Goal: Task Accomplishment & Management: Complete application form

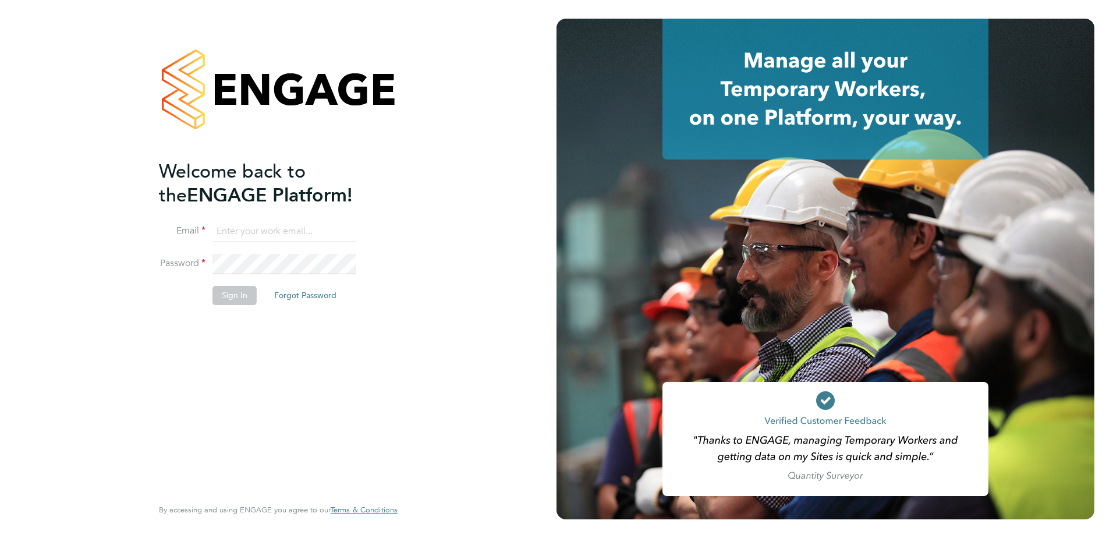
type input "[PERSON_NAME][EMAIL_ADDRESS][PERSON_NAME][DOMAIN_NAME]"
click at [243, 298] on button "Sign In" at bounding box center [235, 295] width 44 height 19
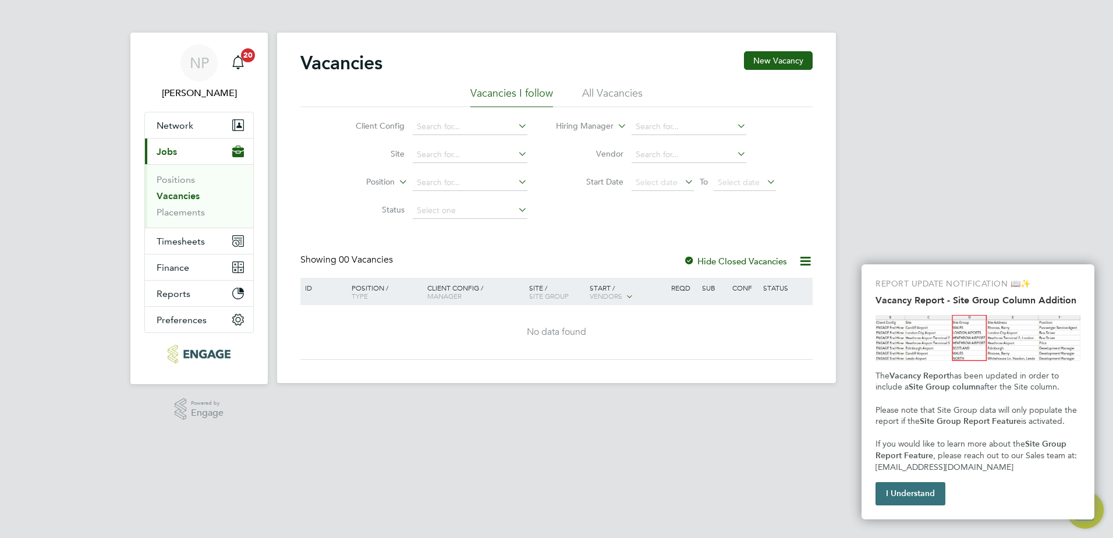
drag, startPoint x: 916, startPoint y: 485, endPoint x: 850, endPoint y: 480, distance: 66.0
click at [915, 485] on button "I Understand" at bounding box center [911, 493] width 70 height 23
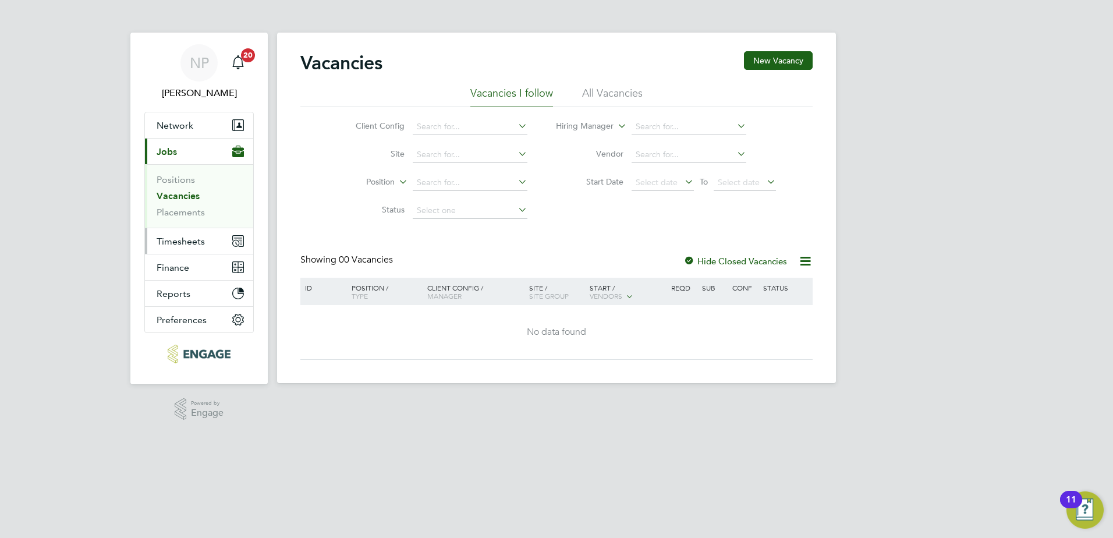
click at [183, 247] on button "Timesheets" at bounding box center [199, 241] width 108 height 26
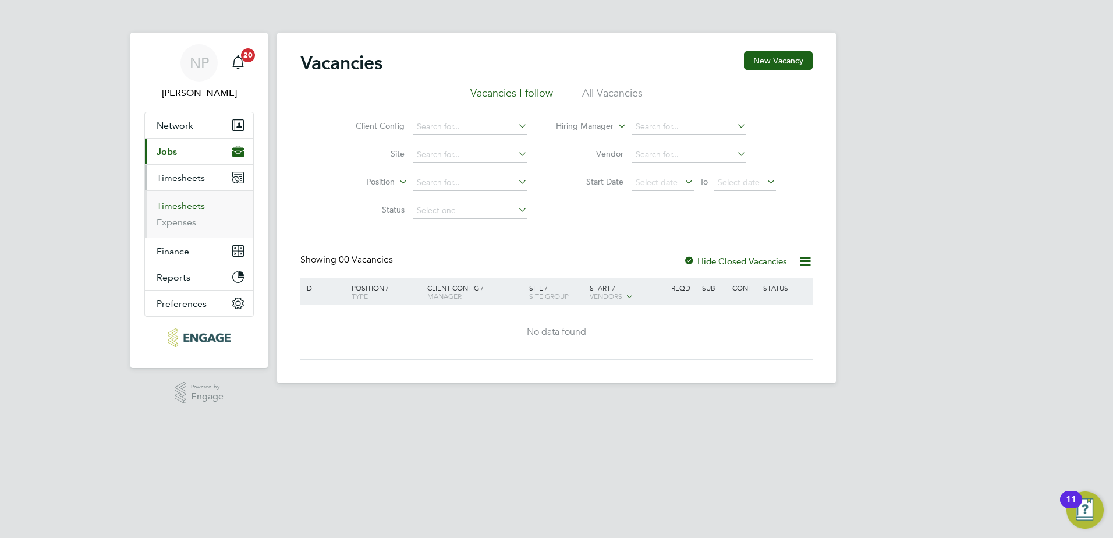
click at [182, 207] on link "Timesheets" at bounding box center [181, 205] width 48 height 11
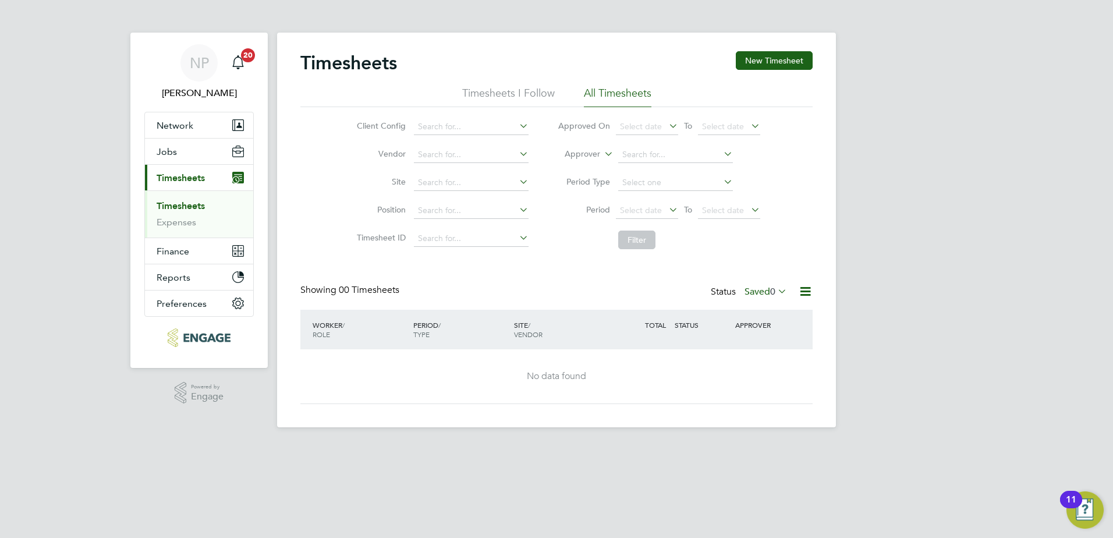
click at [758, 70] on div "Timesheets New Timesheet" at bounding box center [557, 68] width 512 height 35
click at [758, 61] on button "New Timesheet" at bounding box center [774, 60] width 77 height 19
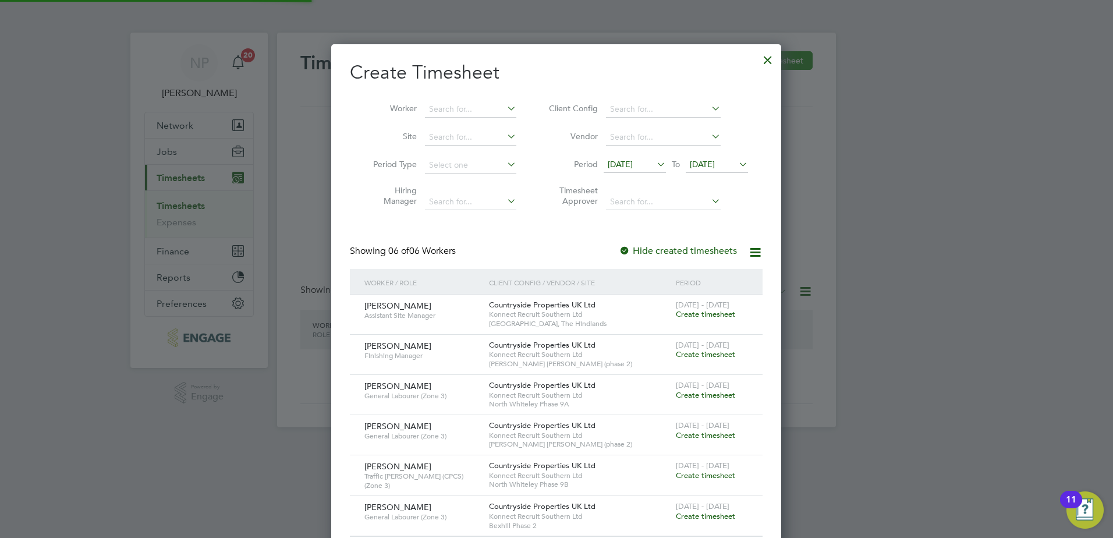
scroll to position [515, 451]
click at [633, 164] on span "15 Sep 2025" at bounding box center [620, 164] width 25 height 10
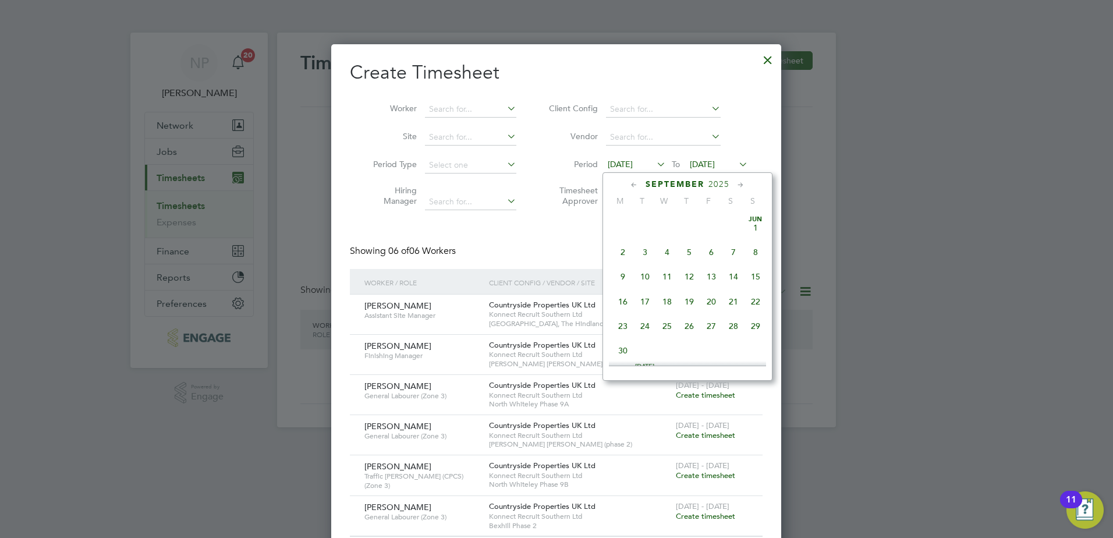
scroll to position [403, 0]
click at [620, 302] on span "22" at bounding box center [623, 292] width 22 height 22
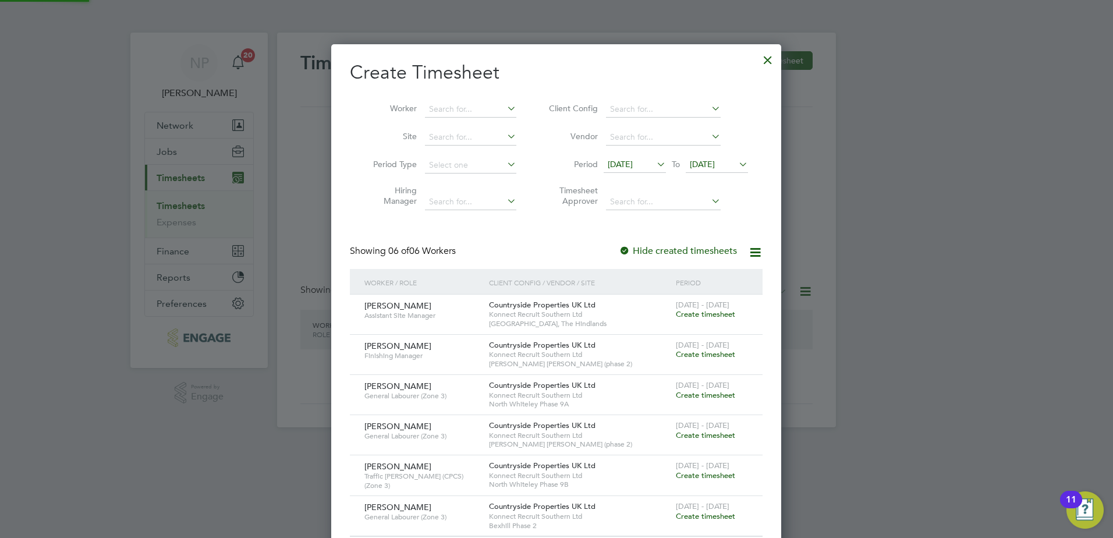
scroll to position [515, 451]
click at [715, 164] on span "22 Sep 2025" at bounding box center [702, 164] width 25 height 10
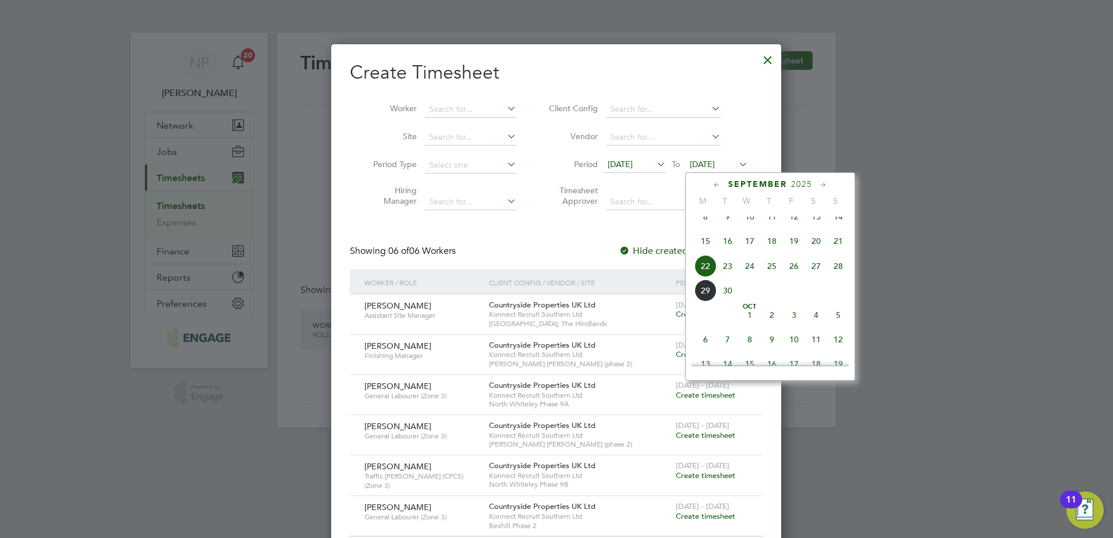
click at [838, 277] on span "28" at bounding box center [839, 266] width 22 height 22
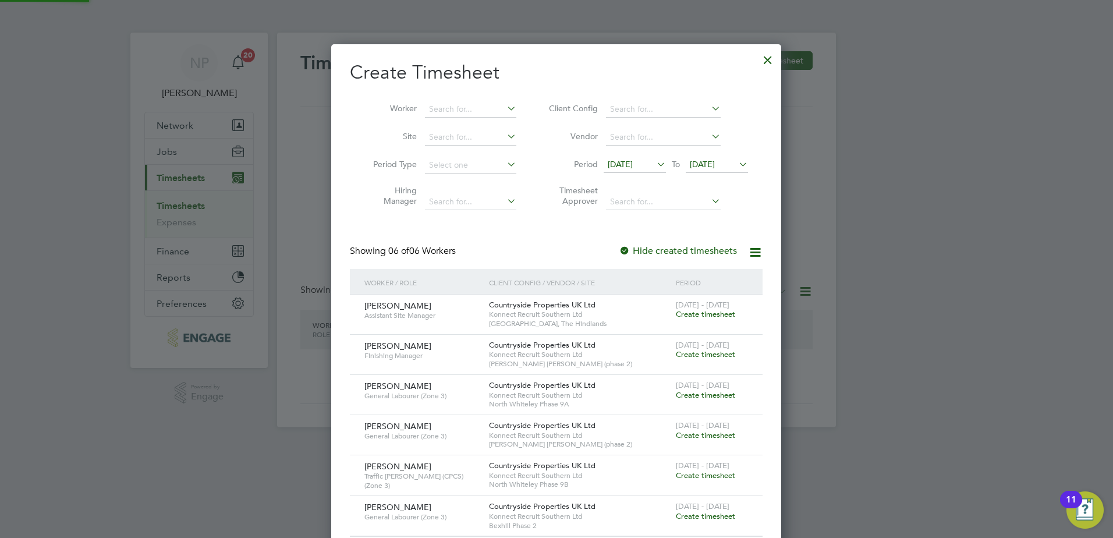
scroll to position [515, 451]
click at [695, 313] on span "Create timesheet" at bounding box center [705, 314] width 59 height 10
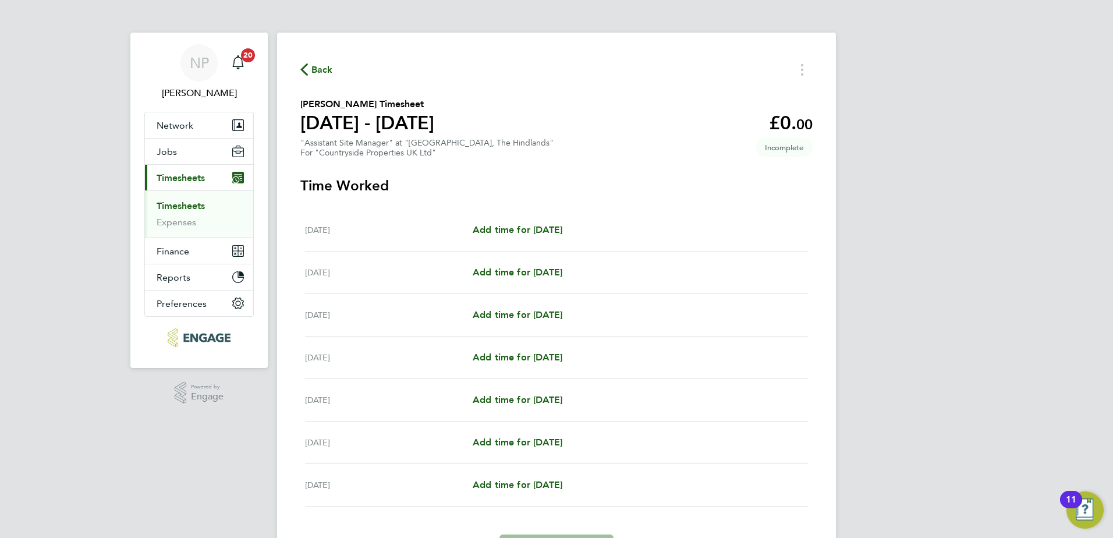
click at [588, 235] on div "Add time for Mon 22 Sep Add time for Mon 22 Sep" at bounding box center [640, 230] width 335 height 14
click at [493, 192] on h3 "Time Worked" at bounding box center [557, 185] width 512 height 19
click at [506, 224] on span "Add time for Mon 22 Sep" at bounding box center [518, 229] width 90 height 11
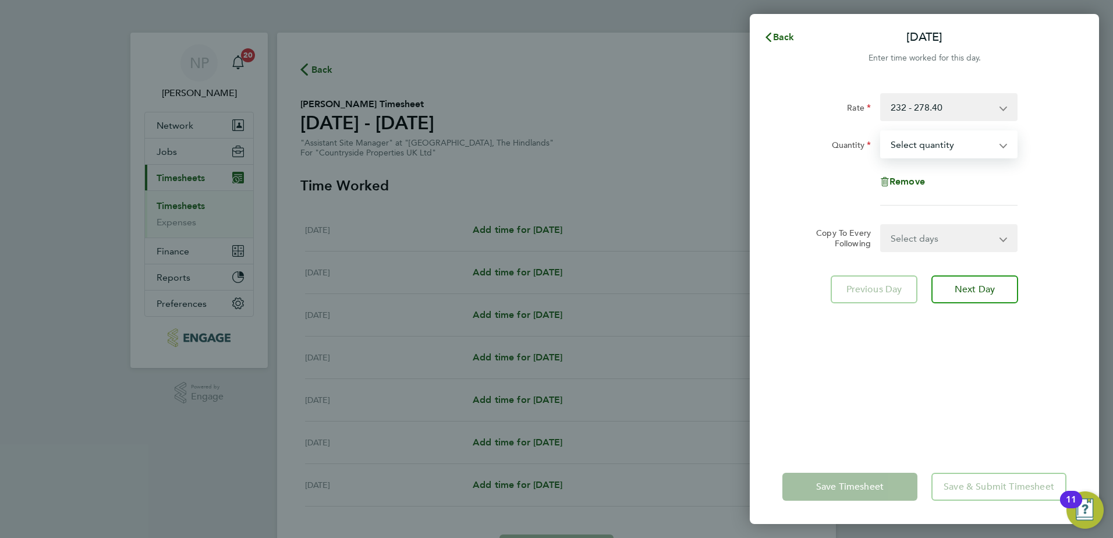
click at [915, 147] on select "Select quantity 0.5 1" at bounding box center [942, 145] width 121 height 26
select select "1"
click at [882, 132] on select "Select quantity 0.5 1" at bounding box center [942, 145] width 121 height 26
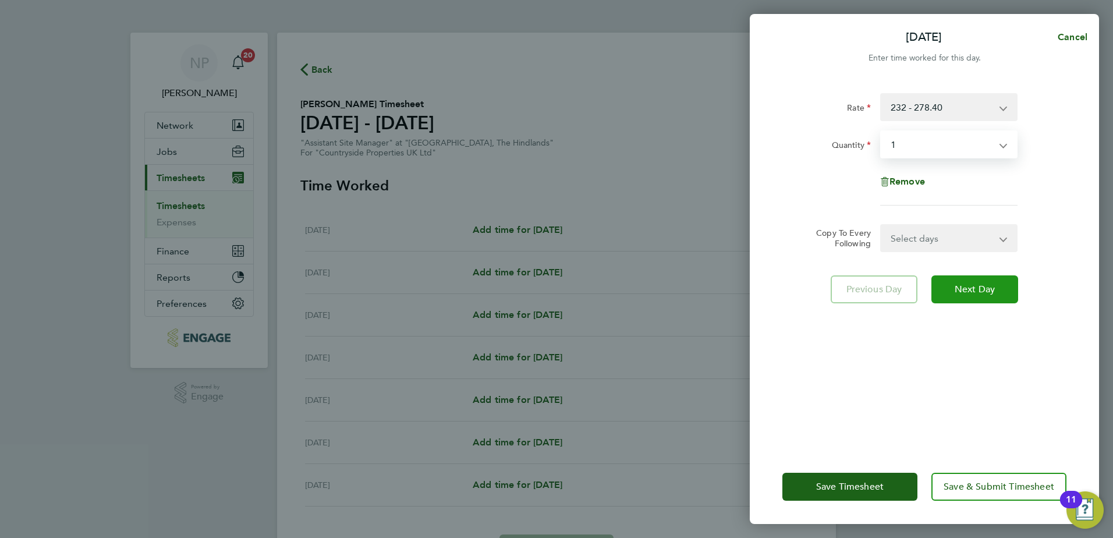
click at [968, 295] on span "Next Day" at bounding box center [975, 290] width 40 height 12
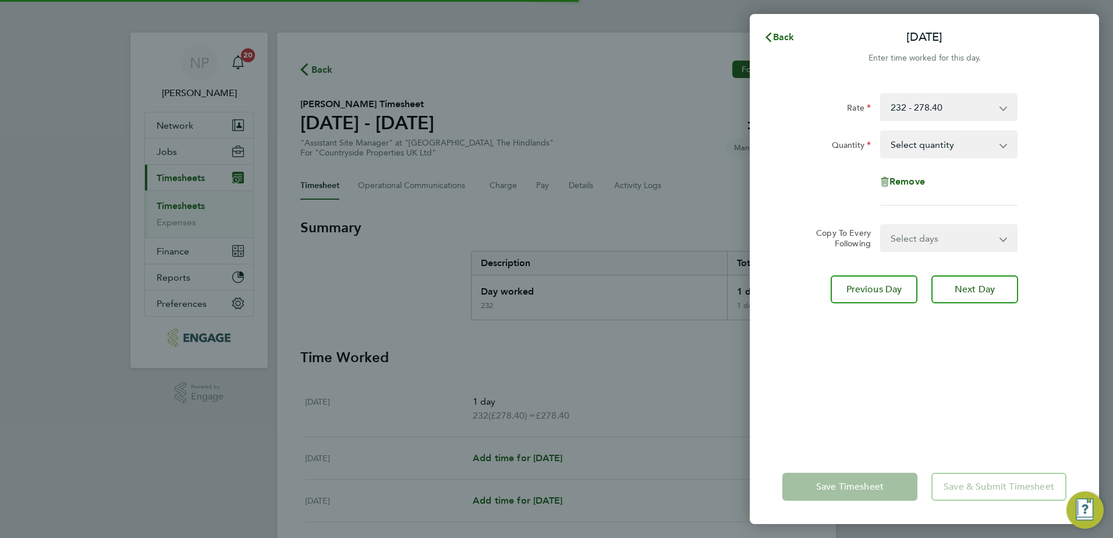
click at [910, 149] on select "Select quantity 0.5 1" at bounding box center [942, 145] width 121 height 26
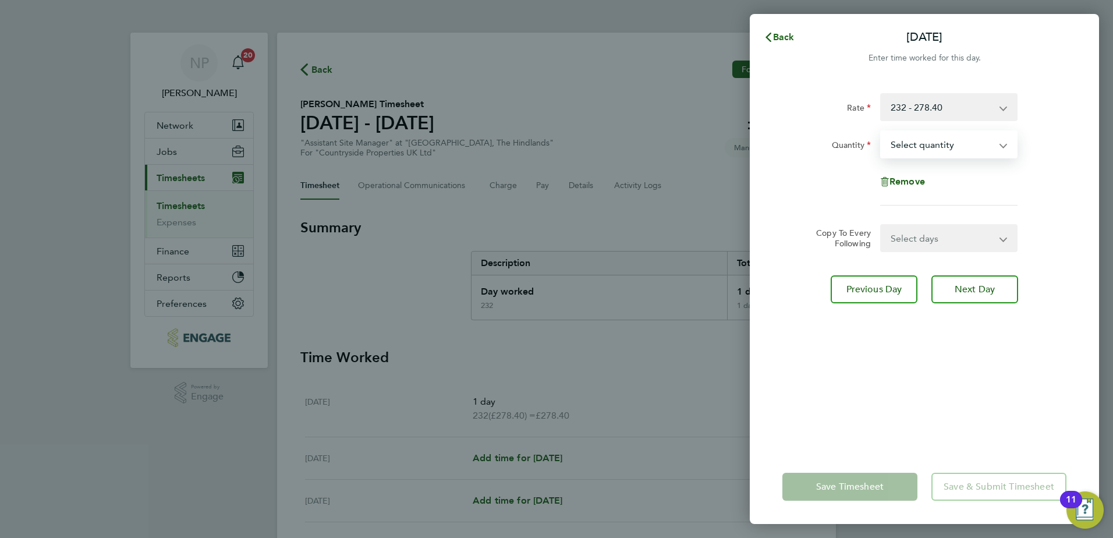
select select "1"
click at [882, 132] on select "Select quantity 0.5 1" at bounding box center [942, 145] width 121 height 26
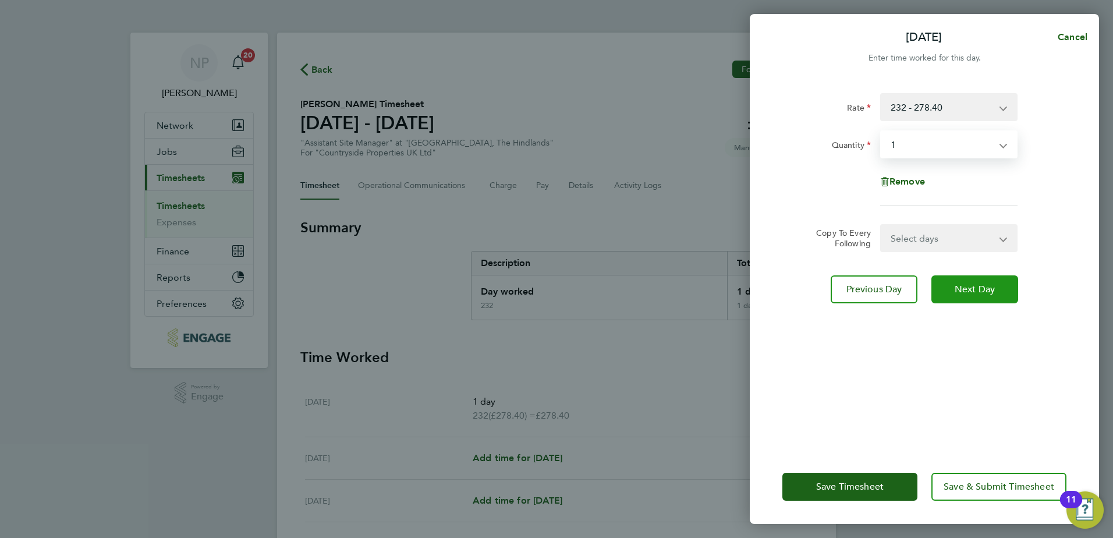
click at [959, 291] on span "Next Day" at bounding box center [975, 290] width 40 height 12
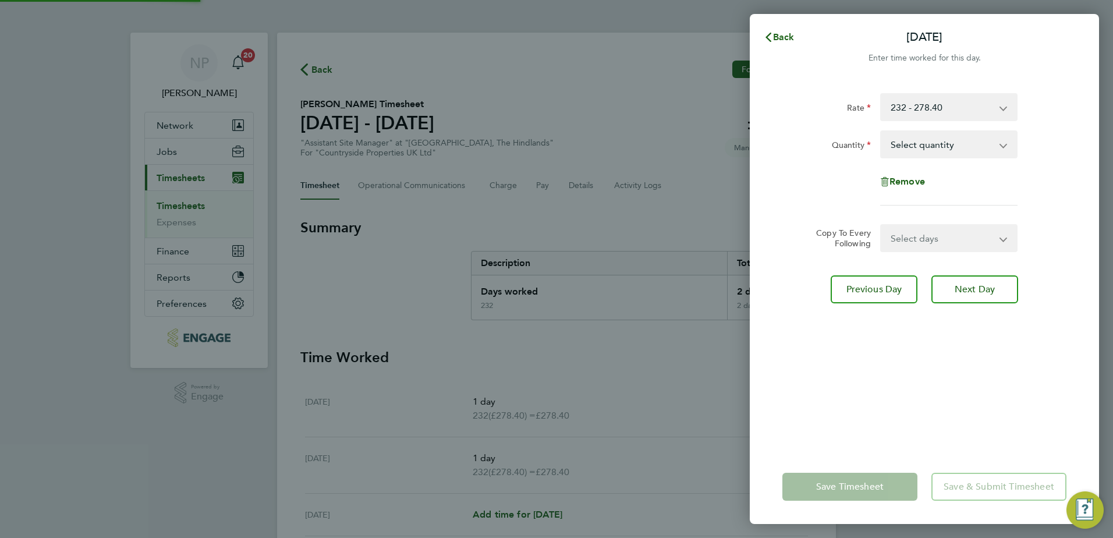
drag, startPoint x: 900, startPoint y: 149, endPoint x: 896, endPoint y: 142, distance: 8.9
click at [896, 142] on select "Select quantity 0.5 1" at bounding box center [942, 145] width 121 height 26
select select "1"
click at [882, 132] on select "Select quantity 0.5 1" at bounding box center [942, 145] width 121 height 26
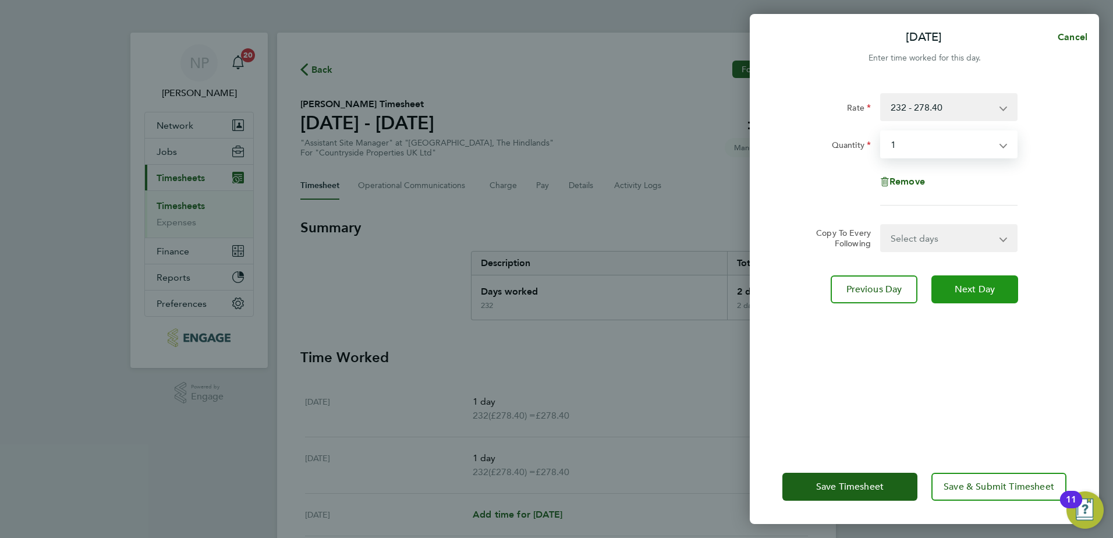
drag, startPoint x: 964, startPoint y: 288, endPoint x: 954, endPoint y: 271, distance: 19.6
click at [962, 285] on span "Next Day" at bounding box center [975, 290] width 40 height 12
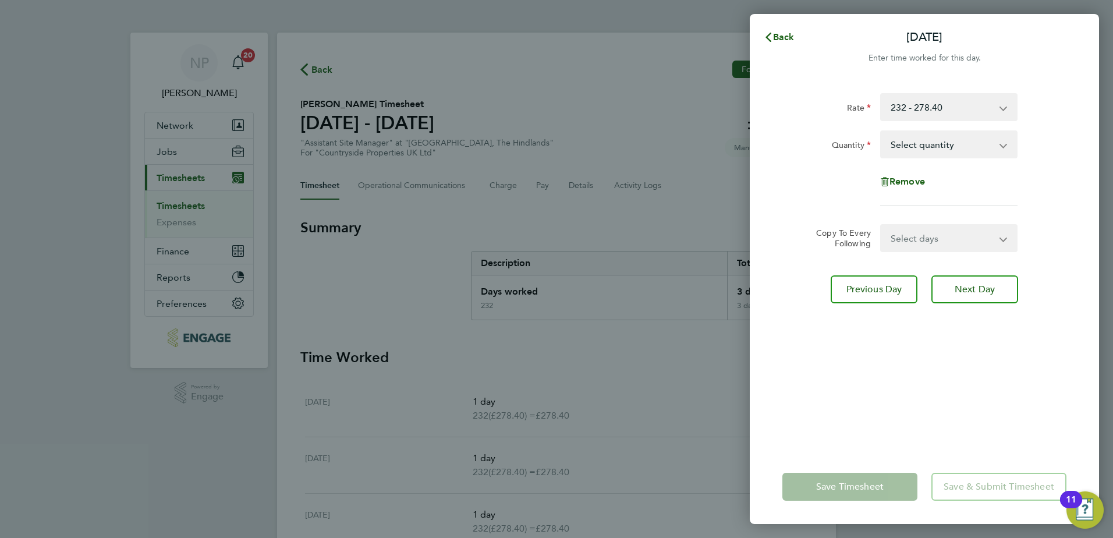
drag, startPoint x: 888, startPoint y: 142, endPoint x: 896, endPoint y: 158, distance: 17.7
click at [888, 142] on select "Select quantity 0.5 1" at bounding box center [942, 145] width 121 height 26
select select "1"
click at [882, 132] on select "Select quantity 0.5 1" at bounding box center [942, 145] width 121 height 26
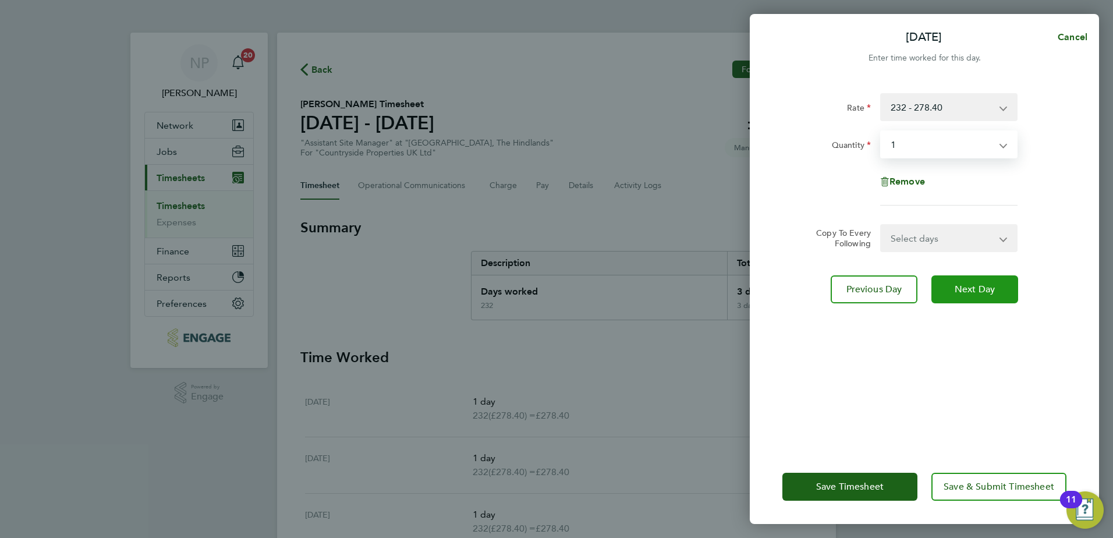
click at [964, 284] on span "Next Day" at bounding box center [975, 290] width 40 height 12
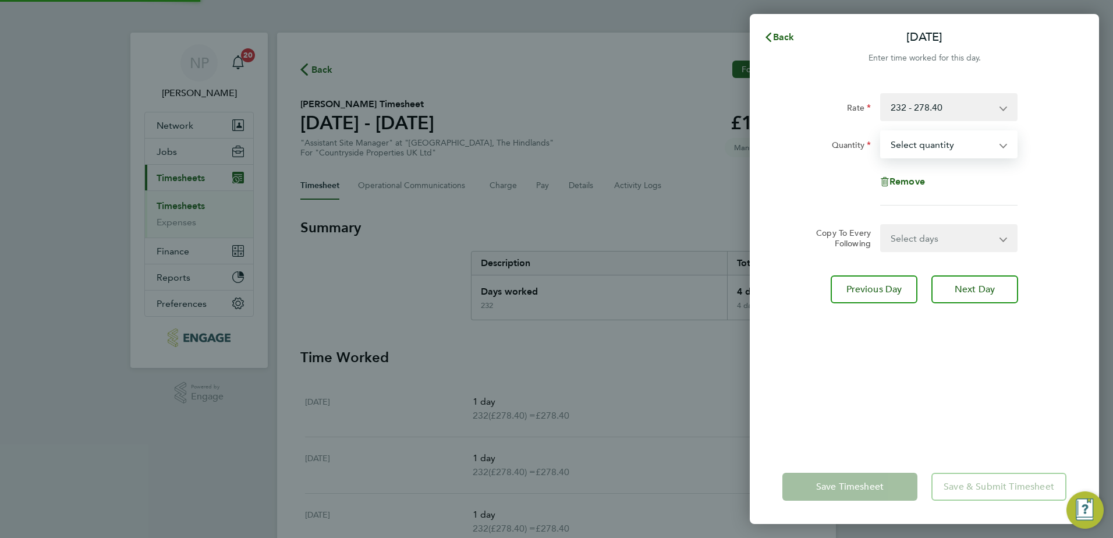
click at [899, 143] on select "Select quantity 0.5 1" at bounding box center [942, 145] width 121 height 26
select select "1"
click at [882, 132] on select "Select quantity 0.5 1" at bounding box center [942, 145] width 121 height 26
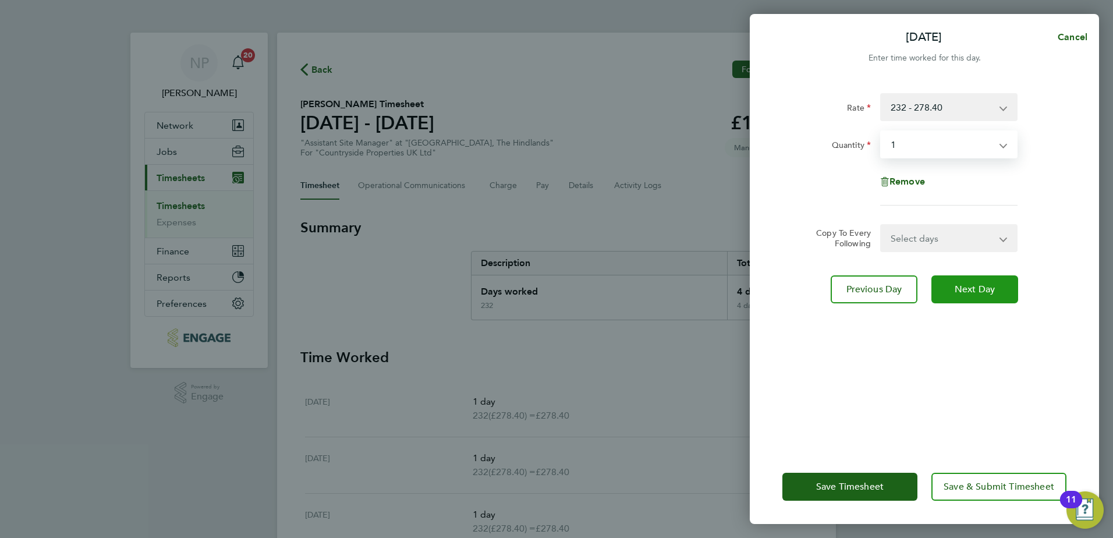
click at [966, 286] on span "Next Day" at bounding box center [975, 290] width 40 height 12
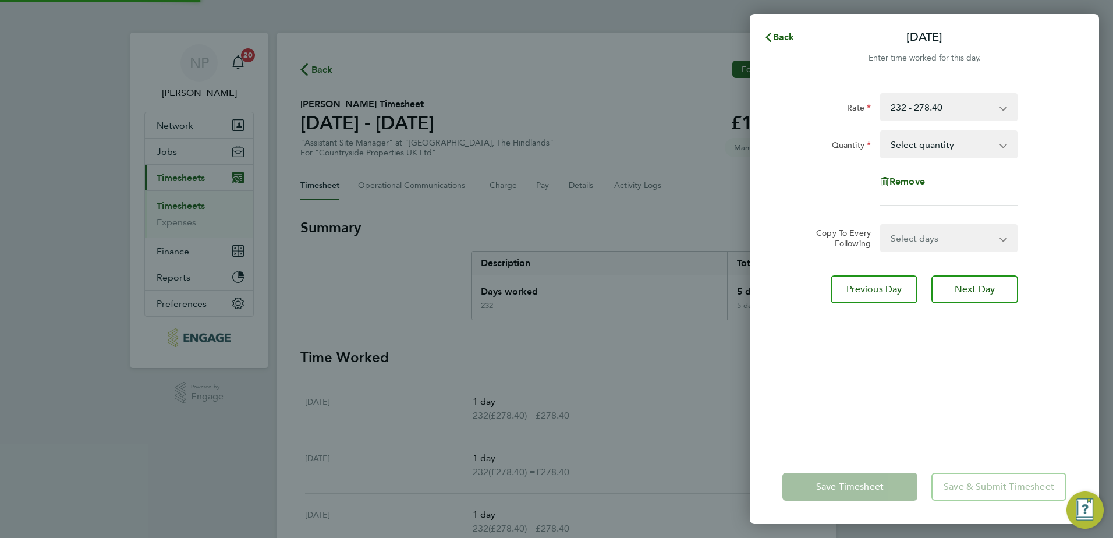
click at [875, 480] on app-form-button "Save Timesheet" at bounding box center [854, 487] width 142 height 28
click at [788, 36] on span "Back" at bounding box center [784, 36] width 22 height 11
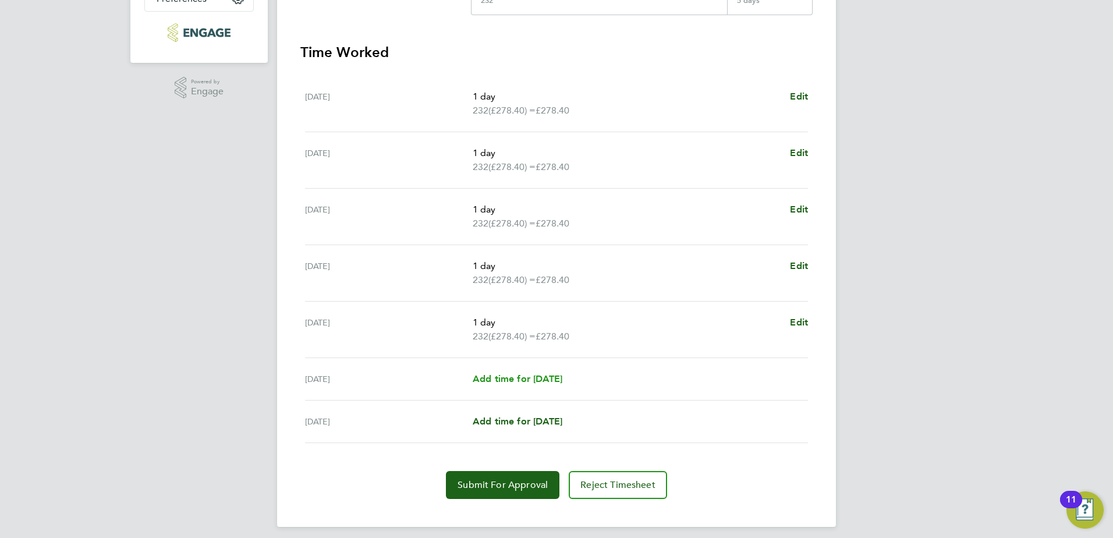
scroll to position [313, 0]
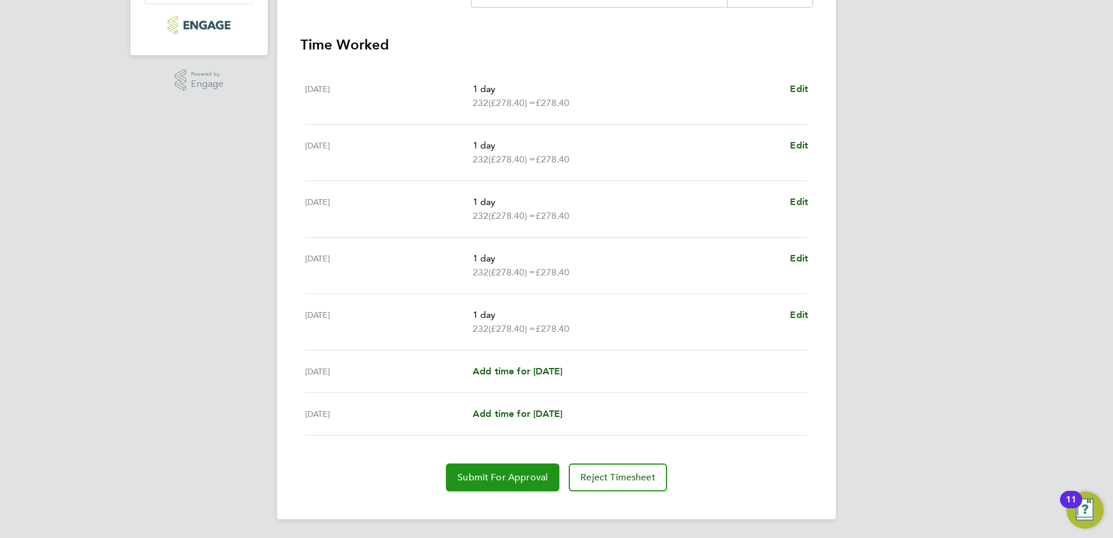
click at [500, 470] on button "Submit For Approval" at bounding box center [503, 478] width 114 height 28
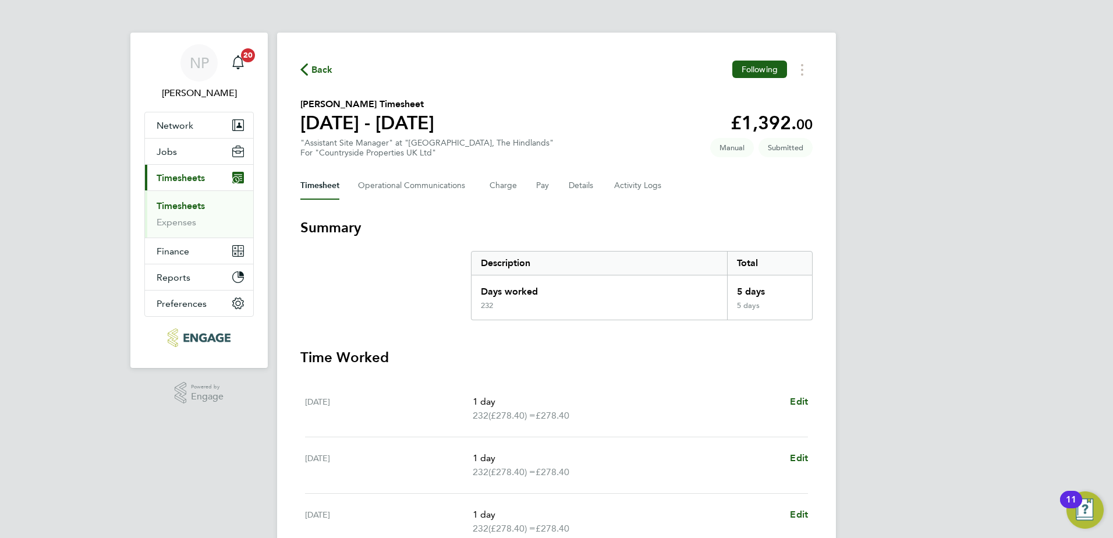
click at [307, 65] on icon "button" at bounding box center [305, 69] width 8 height 12
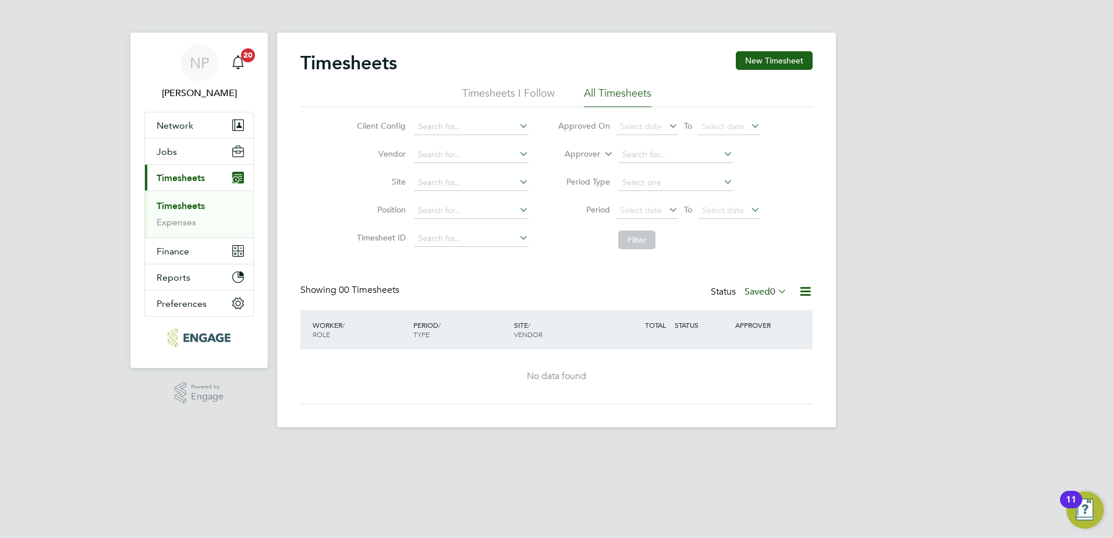
click at [172, 204] on link "Timesheets" at bounding box center [181, 205] width 48 height 11
click at [771, 55] on button "New Timesheet" at bounding box center [774, 60] width 77 height 19
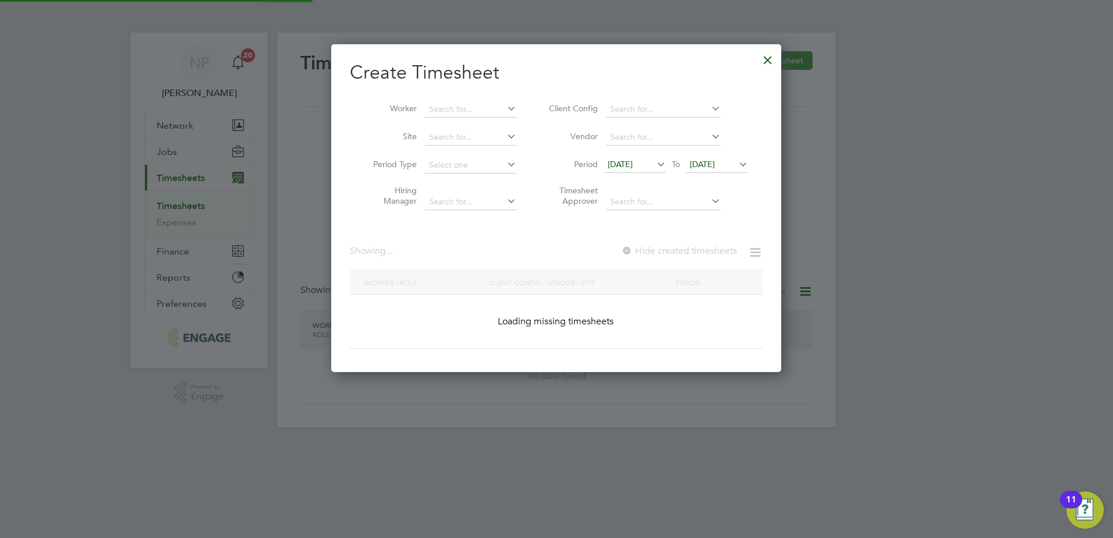
scroll to position [475, 451]
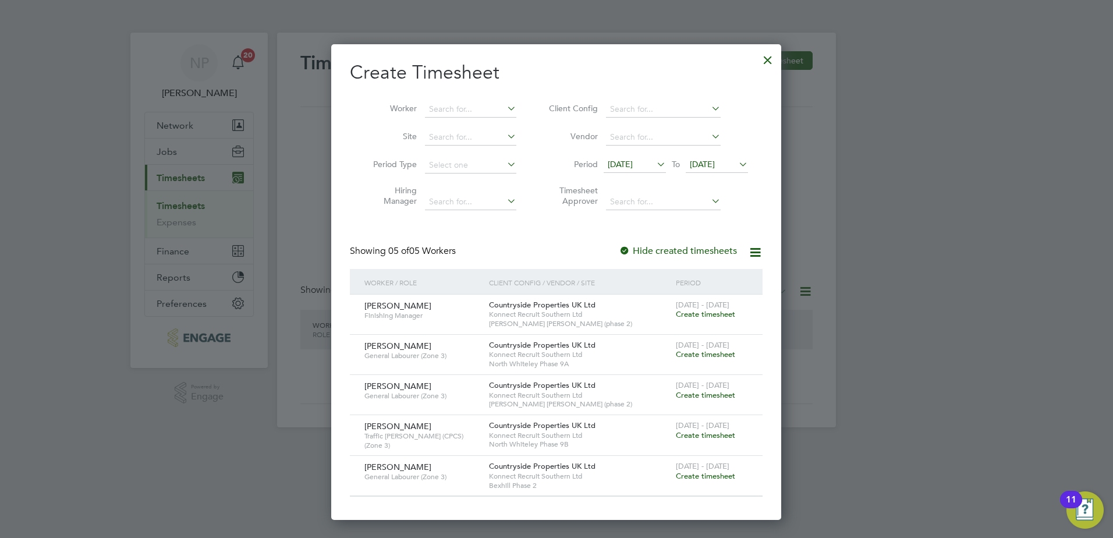
click at [626, 158] on span "15 Sep 2025" at bounding box center [635, 165] width 62 height 16
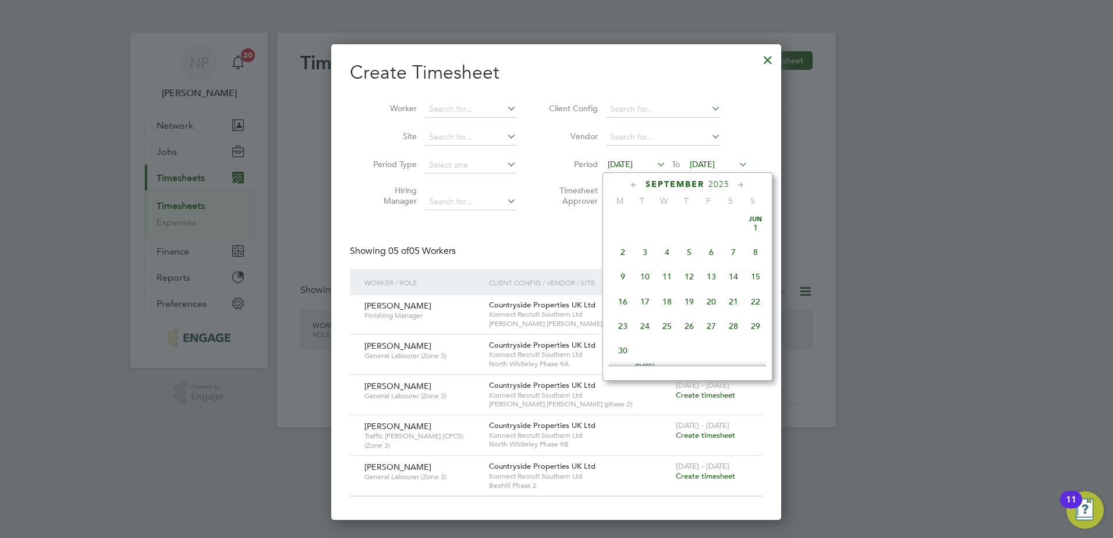
scroll to position [403, 0]
click at [622, 303] on span "22" at bounding box center [623, 292] width 22 height 22
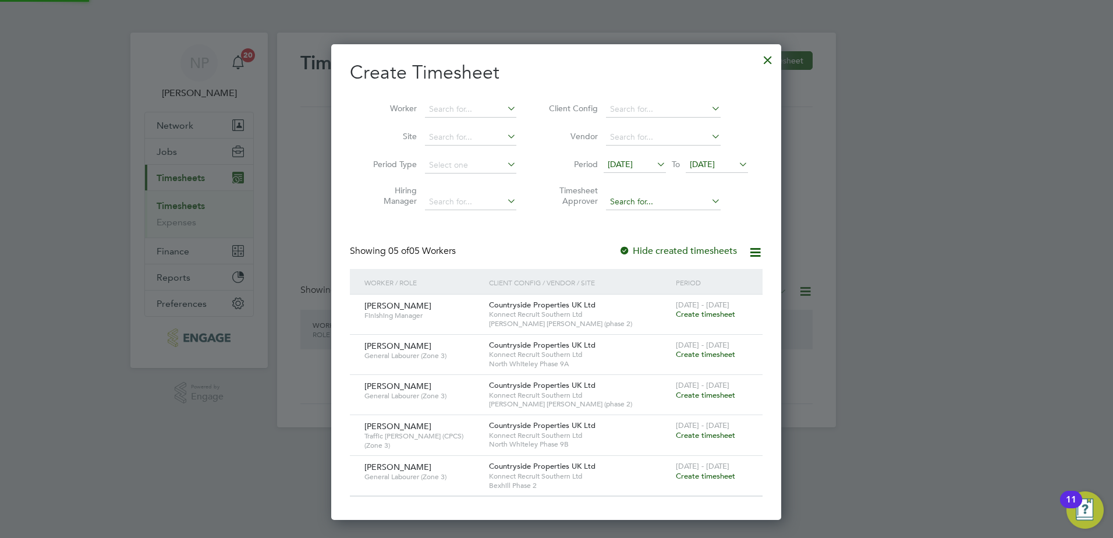
scroll to position [475, 451]
click at [719, 157] on div "22 Sep 2025 To 22 Sep 2025" at bounding box center [676, 165] width 144 height 16
click at [715, 161] on span "22 Sep 2025" at bounding box center [702, 164] width 25 height 10
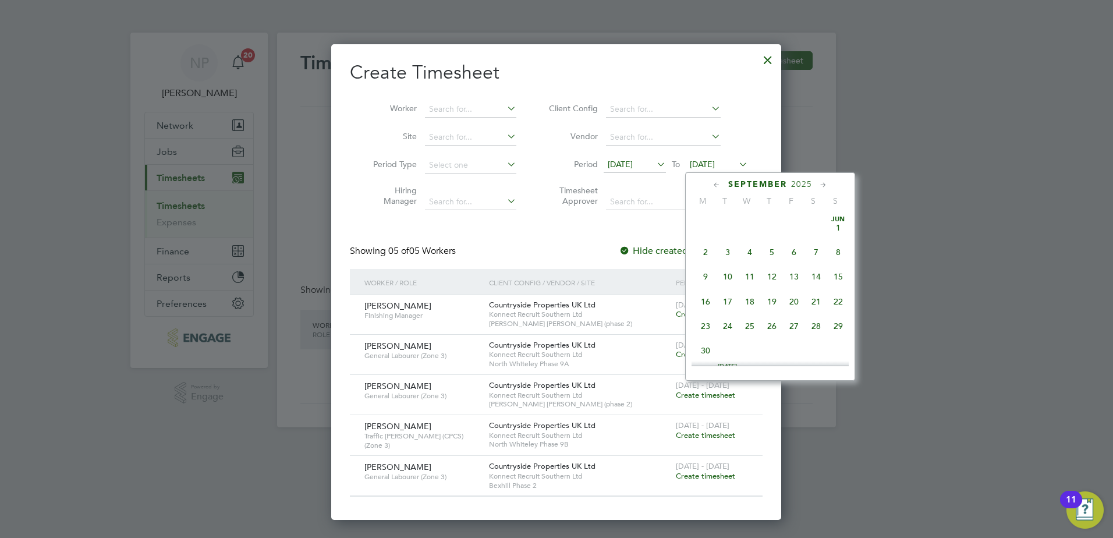
scroll to position [429, 0]
click at [847, 275] on span "28" at bounding box center [839, 266] width 22 height 22
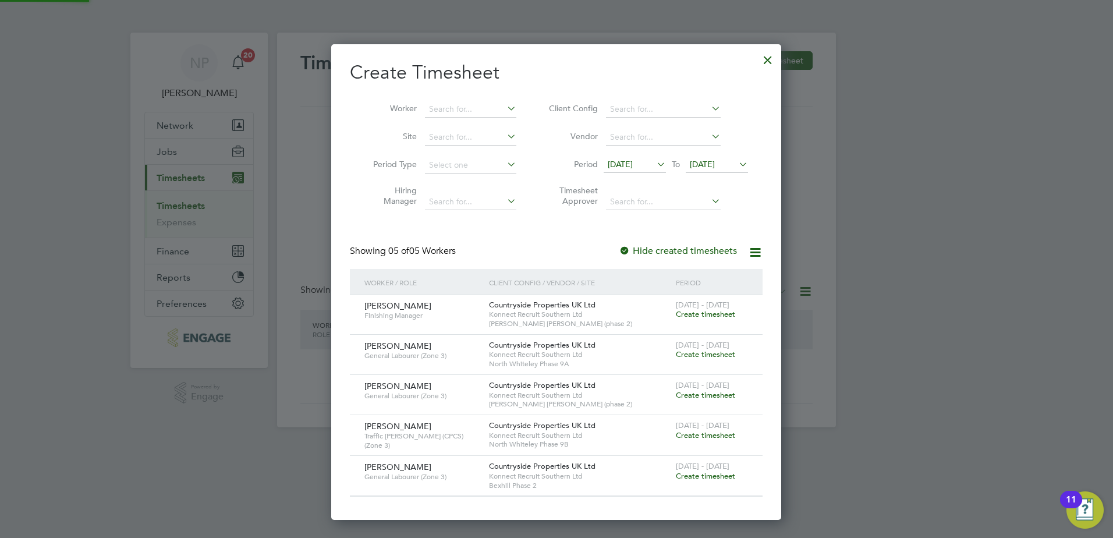
scroll to position [475, 451]
click at [618, 196] on input at bounding box center [663, 202] width 115 height 16
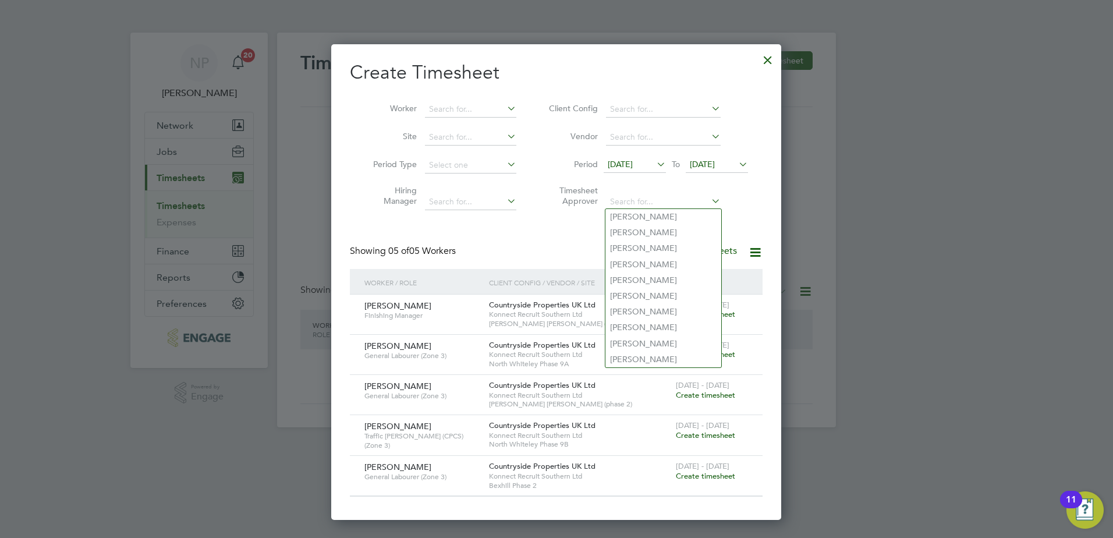
click at [497, 234] on div "Create Timesheet Worker Site Period Type Hiring Manager Client Config Vendor Pe…" at bounding box center [556, 279] width 413 height 436
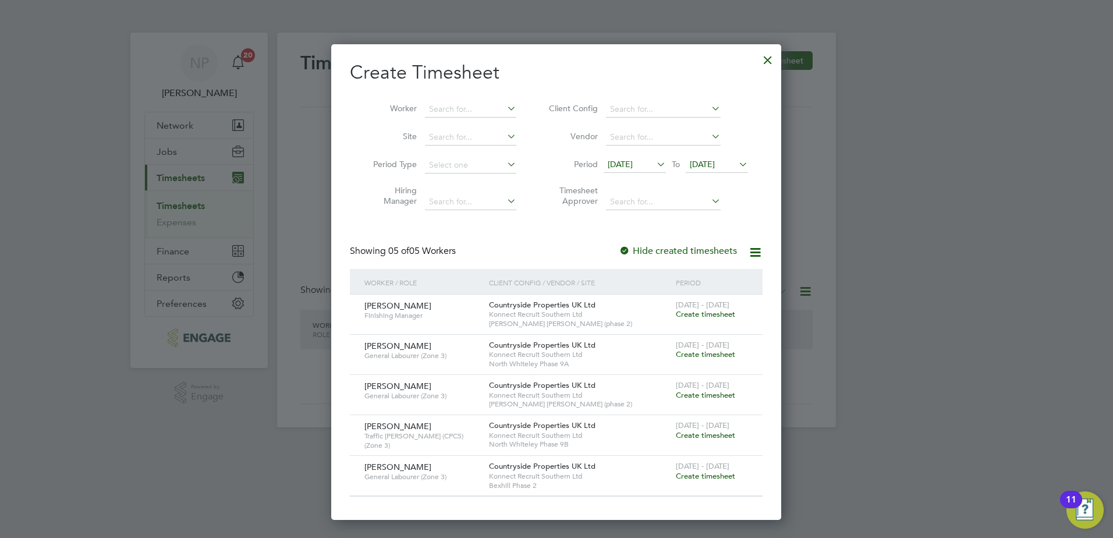
click at [676, 313] on span "Create timesheet" at bounding box center [705, 314] width 59 height 10
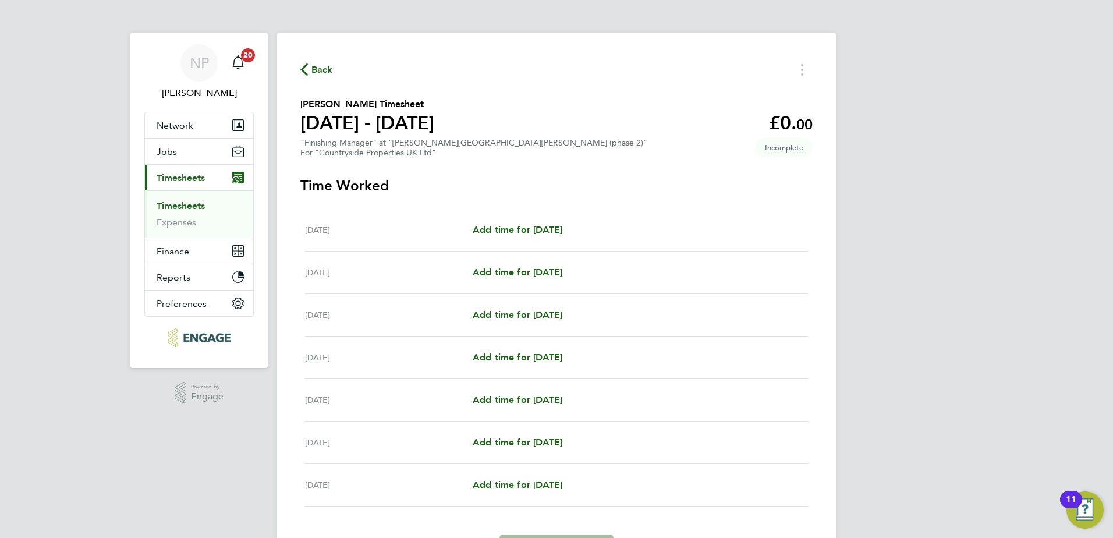
click at [757, 196] on section "Time Worked Mon 22 Sep Add time for Mon 22 Sep Add time for Mon 22 Sep Tue 23 S…" at bounding box center [557, 369] width 512 height 386
click at [620, 219] on div "Mon 22 Sep Add time for Mon 22 Sep Add time for Mon 22 Sep" at bounding box center [556, 230] width 503 height 43
click at [558, 222] on div "Mon 22 Sep Add time for Mon 22 Sep Add time for Mon 22 Sep" at bounding box center [556, 230] width 503 height 43
click at [560, 218] on div "Mon 22 Sep Add time for Mon 22 Sep Add time for Mon 22 Sep" at bounding box center [556, 230] width 503 height 43
click at [431, 199] on section "Time Worked Mon 22 Sep Add time for Mon 22 Sep Add time for Mon 22 Sep Tue 23 S…" at bounding box center [557, 369] width 512 height 386
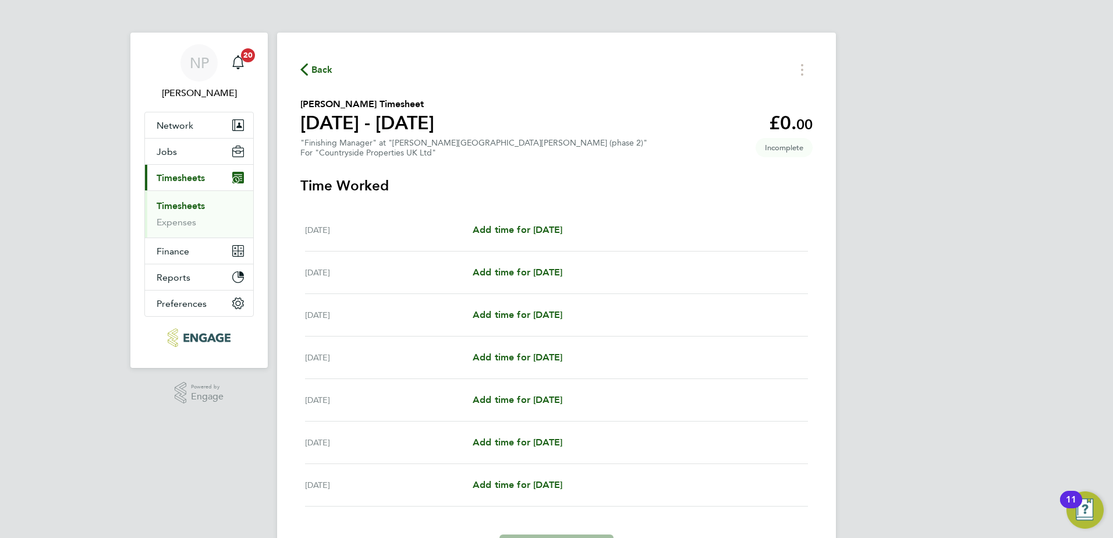
click at [415, 215] on div "Mon 22 Sep Add time for Mon 22 Sep Add time for Mon 22 Sep" at bounding box center [556, 230] width 503 height 43
click at [512, 241] on div "Mon 22 Sep Add time for Mon 22 Sep Add time for Mon 22 Sep" at bounding box center [556, 230] width 503 height 43
click at [506, 231] on span "Add time for Mon 22 Sep" at bounding box center [518, 229] width 90 height 11
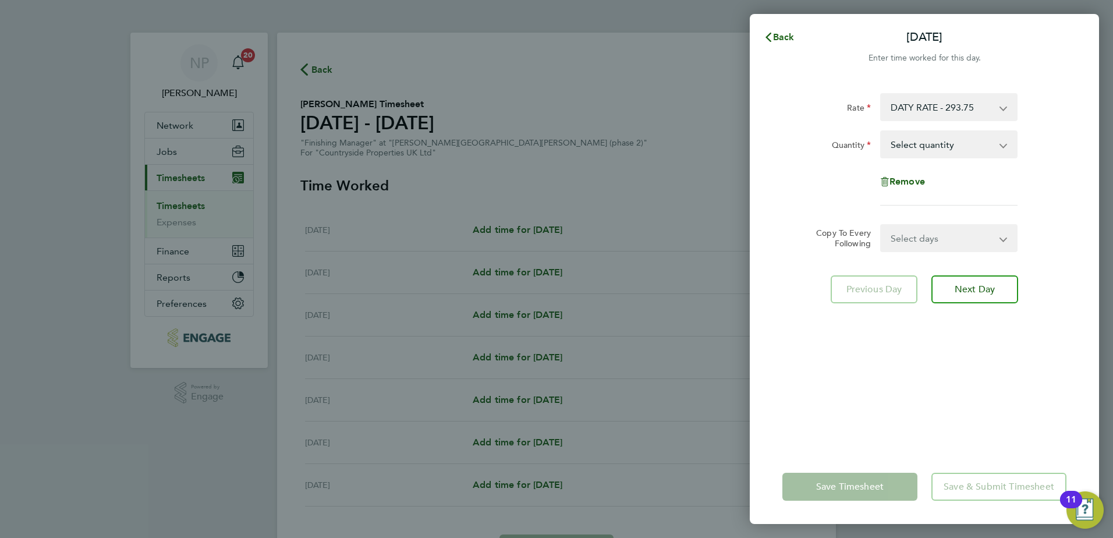
click at [899, 144] on select "Select quantity 0.5 1" at bounding box center [942, 145] width 121 height 26
select select "1"
click at [882, 132] on select "Select quantity 0.5 1" at bounding box center [942, 145] width 121 height 26
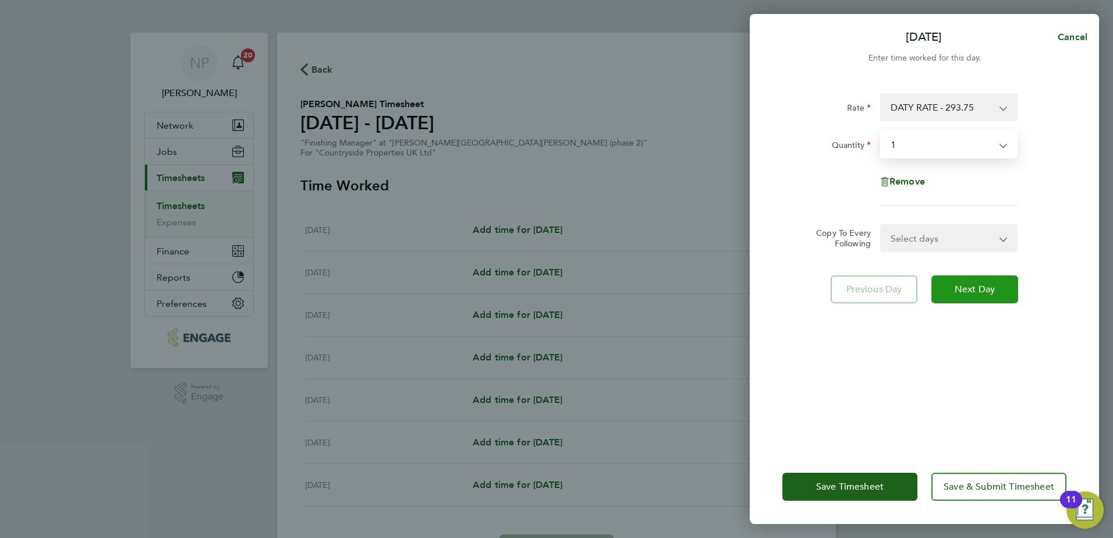
click at [968, 285] on span "Next Day" at bounding box center [975, 290] width 40 height 12
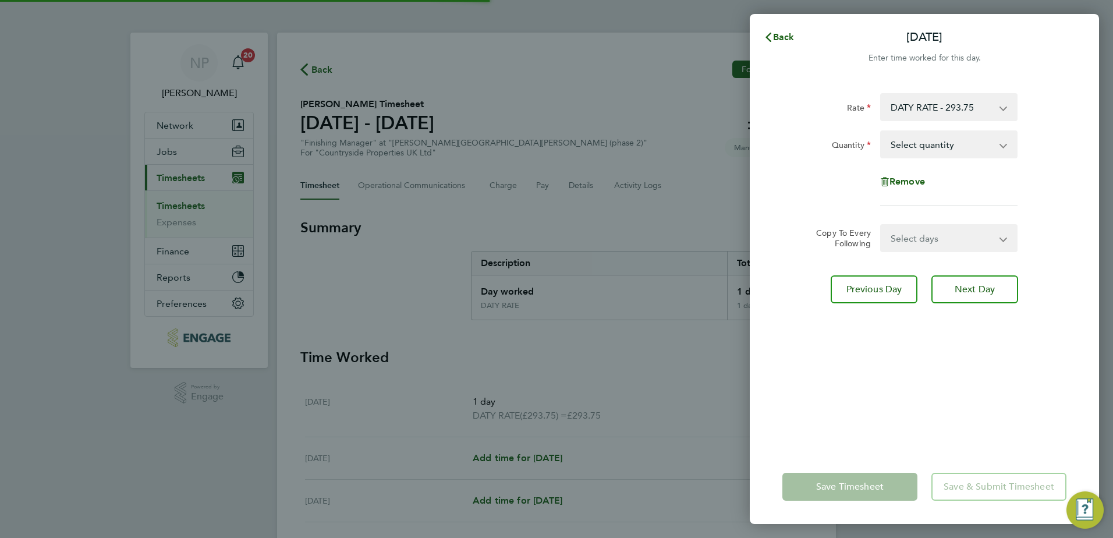
click at [904, 145] on select "Select quantity 0.5 1" at bounding box center [942, 145] width 121 height 26
click at [911, 208] on app-timesheet-line-form-group "Rate DATY RATE - 293.75 Quantity Select quantity 0.5 1 Remove" at bounding box center [925, 154] width 284 height 122
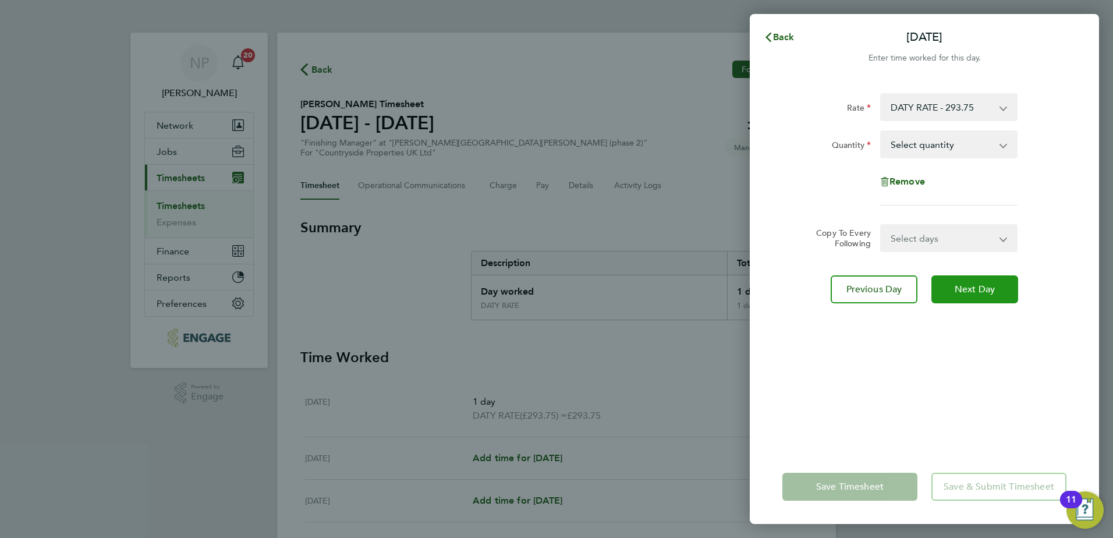
drag, startPoint x: 959, startPoint y: 292, endPoint x: 937, endPoint y: 235, distance: 61.0
click at [956, 291] on span "Next Day" at bounding box center [975, 290] width 40 height 12
click at [893, 146] on select "Select quantity 0.5 1" at bounding box center [942, 145] width 121 height 26
select select "1"
click at [882, 132] on select "Select quantity 0.5 1" at bounding box center [942, 145] width 121 height 26
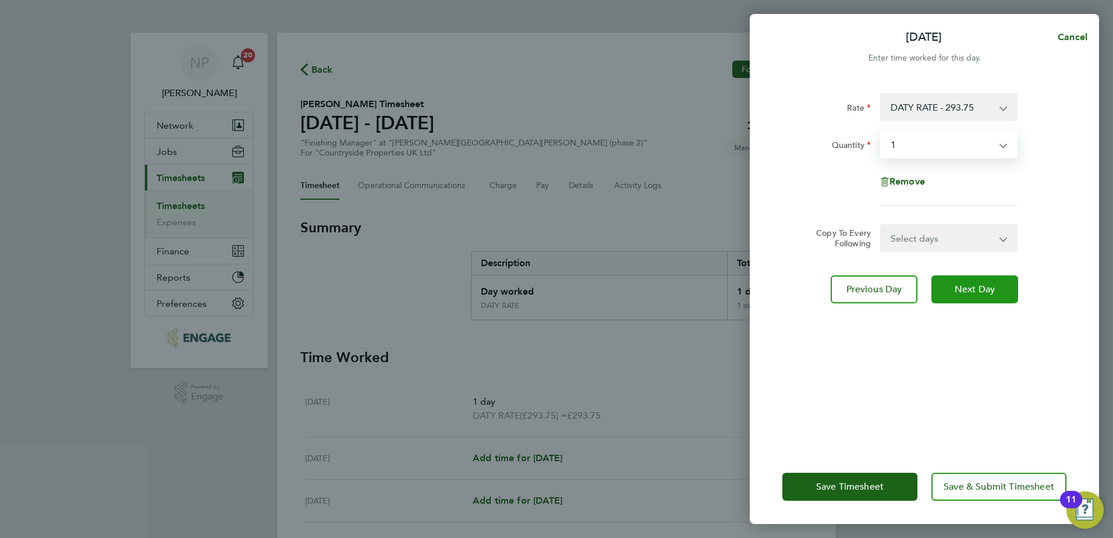
drag, startPoint x: 961, startPoint y: 287, endPoint x: 945, endPoint y: 229, distance: 60.5
click at [961, 285] on span "Next Day" at bounding box center [975, 290] width 40 height 12
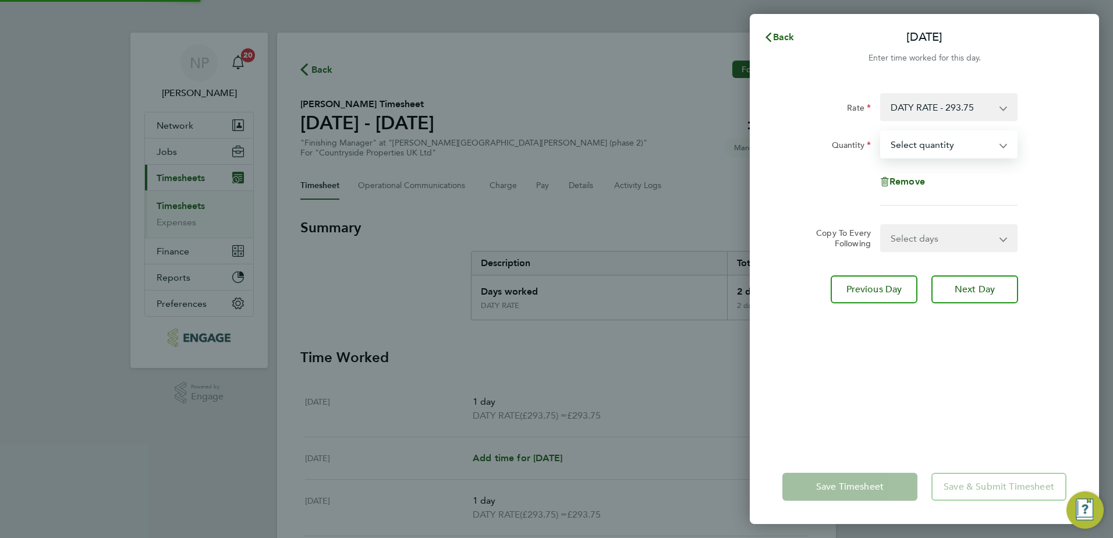
click at [898, 141] on select "Select quantity 0.5 1" at bounding box center [942, 145] width 121 height 26
select select "1"
click at [882, 132] on select "Select quantity 0.5 1" at bounding box center [942, 145] width 121 height 26
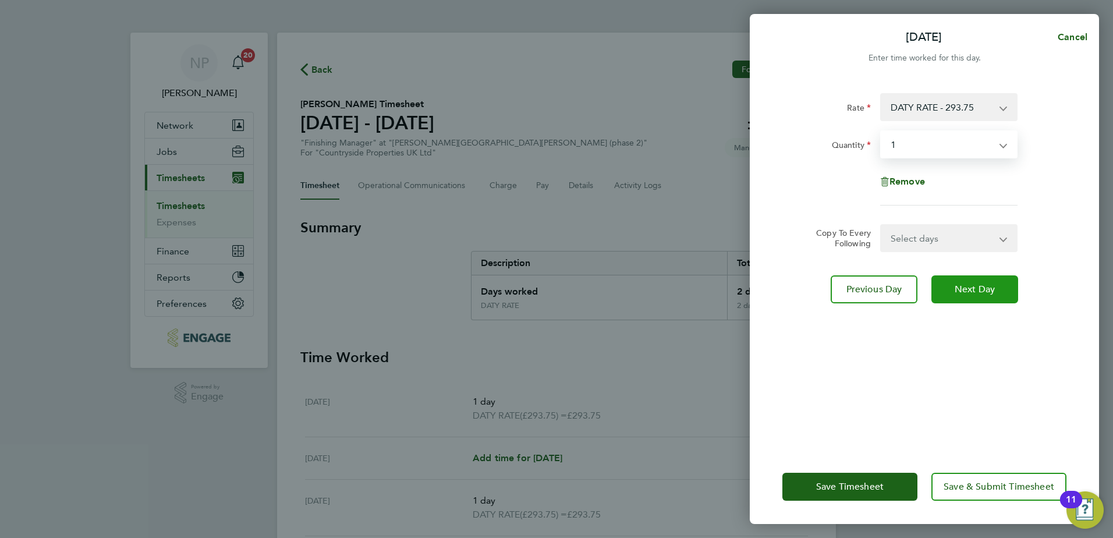
click at [959, 281] on button "Next Day" at bounding box center [975, 289] width 87 height 28
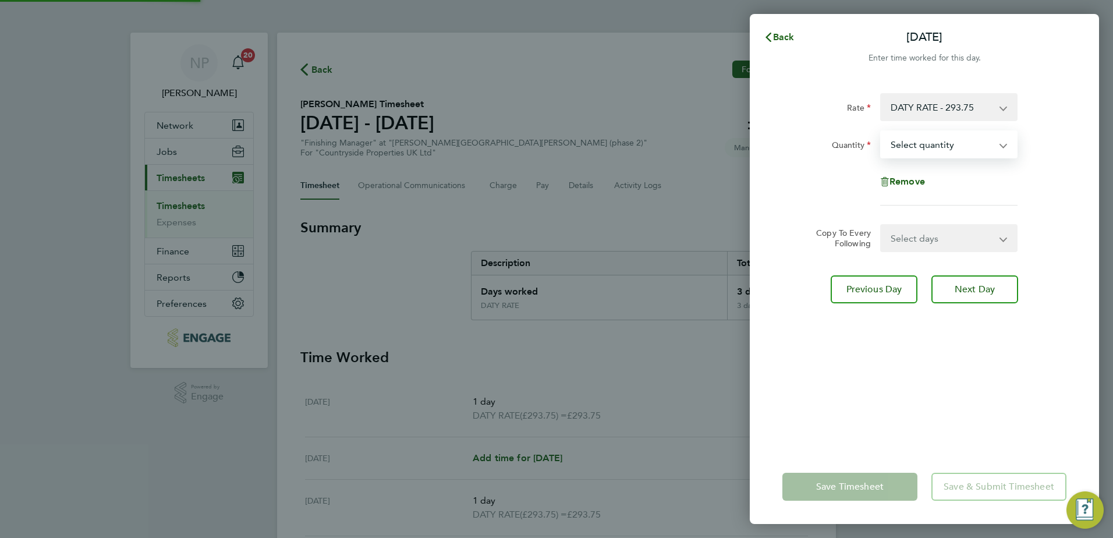
click at [898, 143] on select "Select quantity 0.5 1" at bounding box center [942, 145] width 121 height 26
select select "1"
click at [882, 132] on select "Select quantity 0.5 1" at bounding box center [942, 145] width 121 height 26
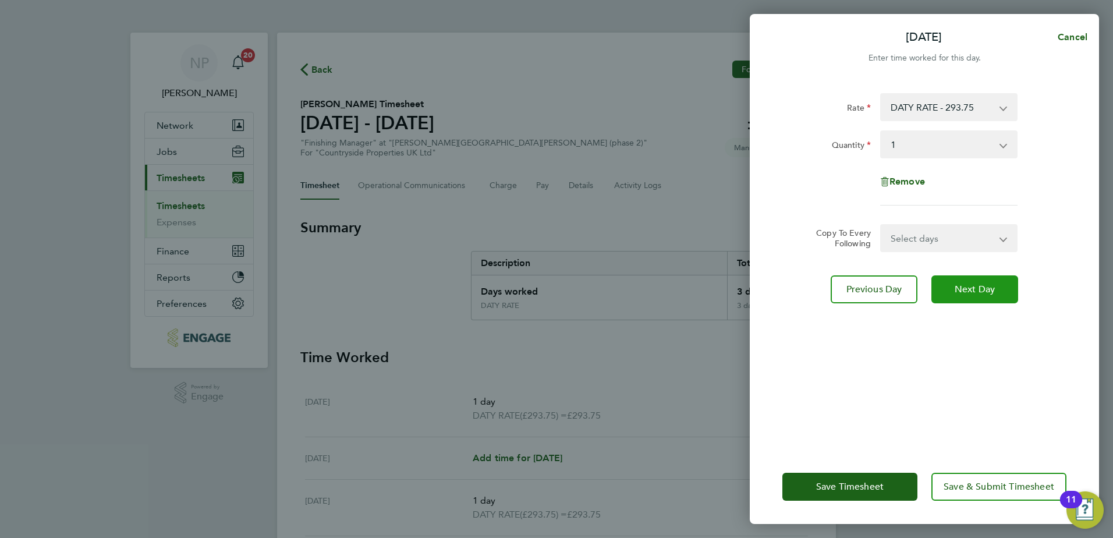
drag, startPoint x: 970, startPoint y: 291, endPoint x: 882, endPoint y: 430, distance: 164.9
click at [970, 292] on span "Next Day" at bounding box center [975, 290] width 40 height 12
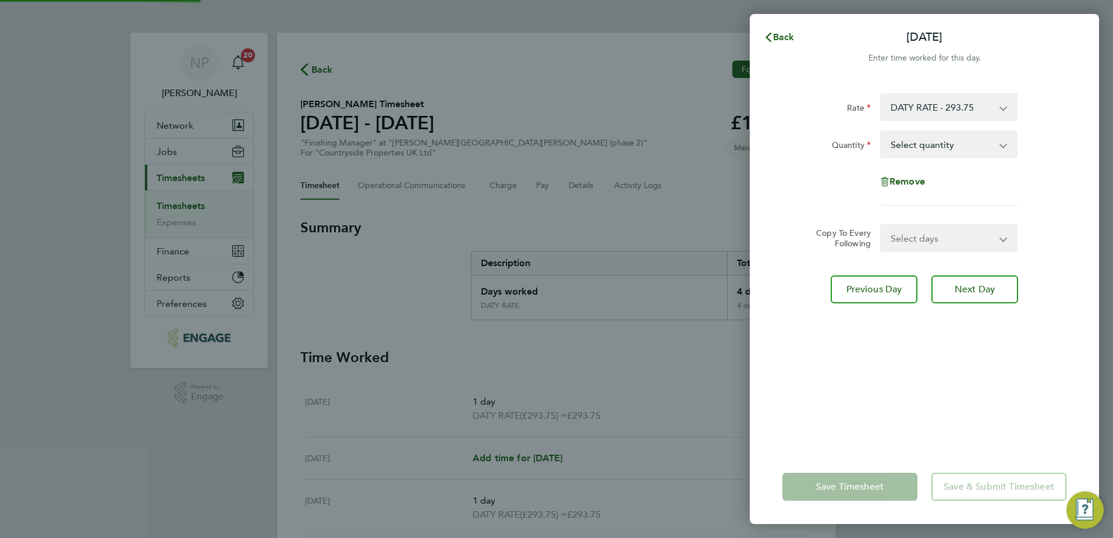
click at [848, 483] on app-form-button "Save Timesheet" at bounding box center [854, 487] width 142 height 28
click at [771, 39] on icon "button" at bounding box center [768, 37] width 9 height 9
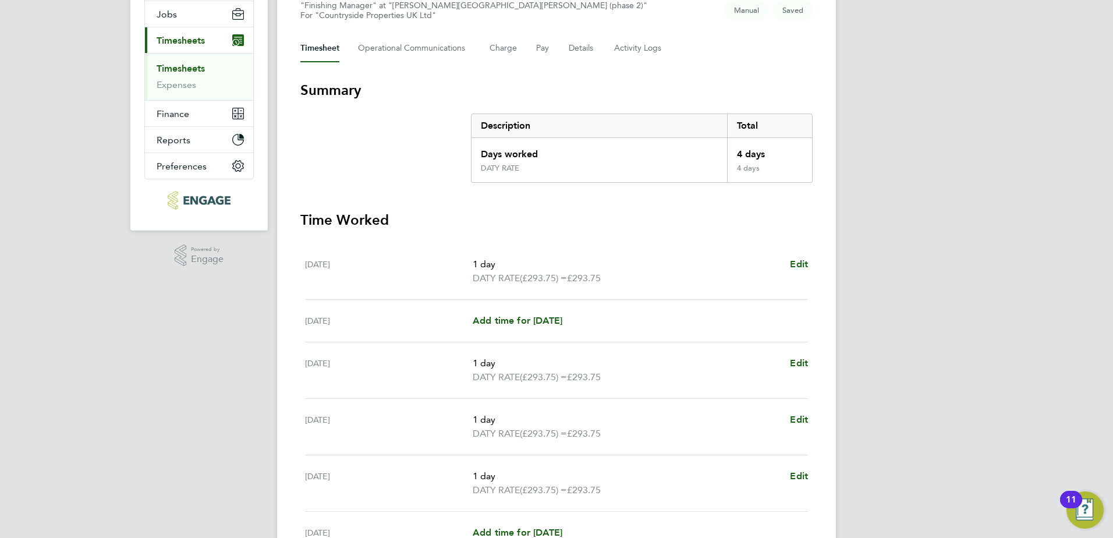
scroll to position [175, 0]
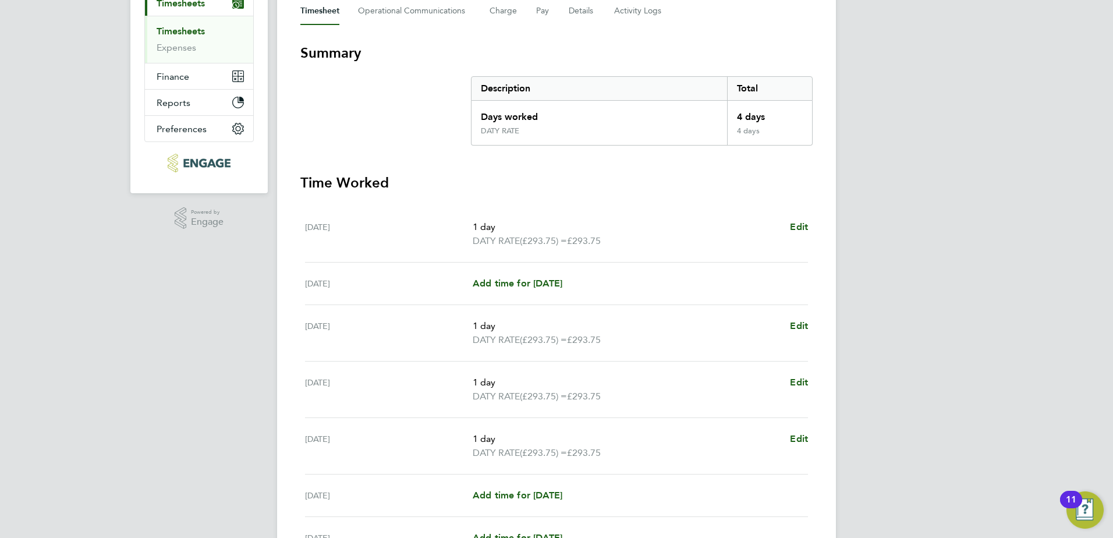
click at [584, 265] on div "Tue 23 Sep Add time for Tue 23 Sep Add time for Tue 23 Sep" at bounding box center [556, 284] width 503 height 43
click at [563, 278] on span "Add time for Tue 23 Sep" at bounding box center [518, 283] width 90 height 11
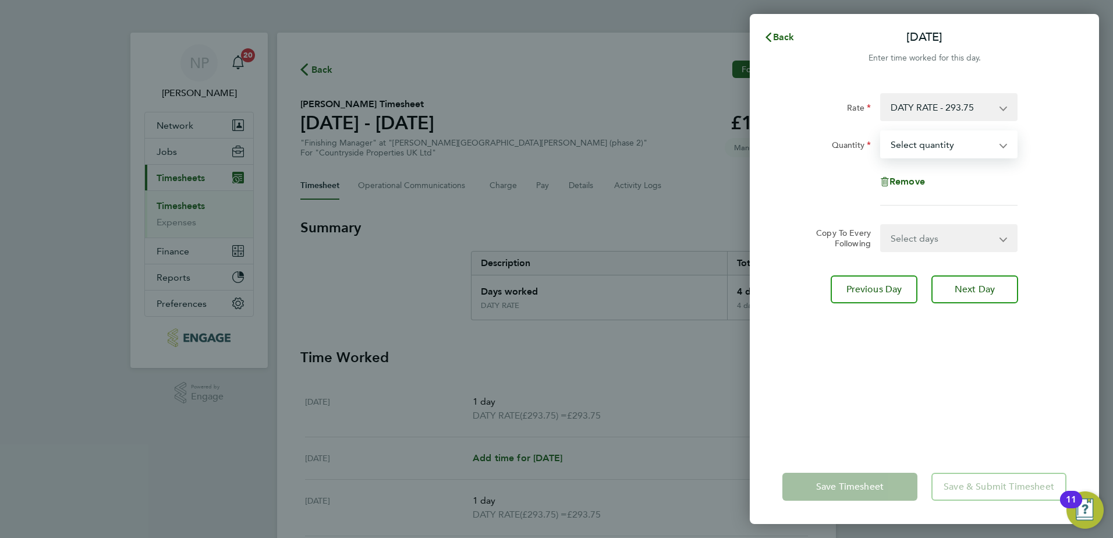
click at [921, 149] on select "Select quantity 0.5 1" at bounding box center [942, 145] width 121 height 26
select select "1"
click at [882, 132] on select "Select quantity 0.5 1" at bounding box center [942, 145] width 121 height 26
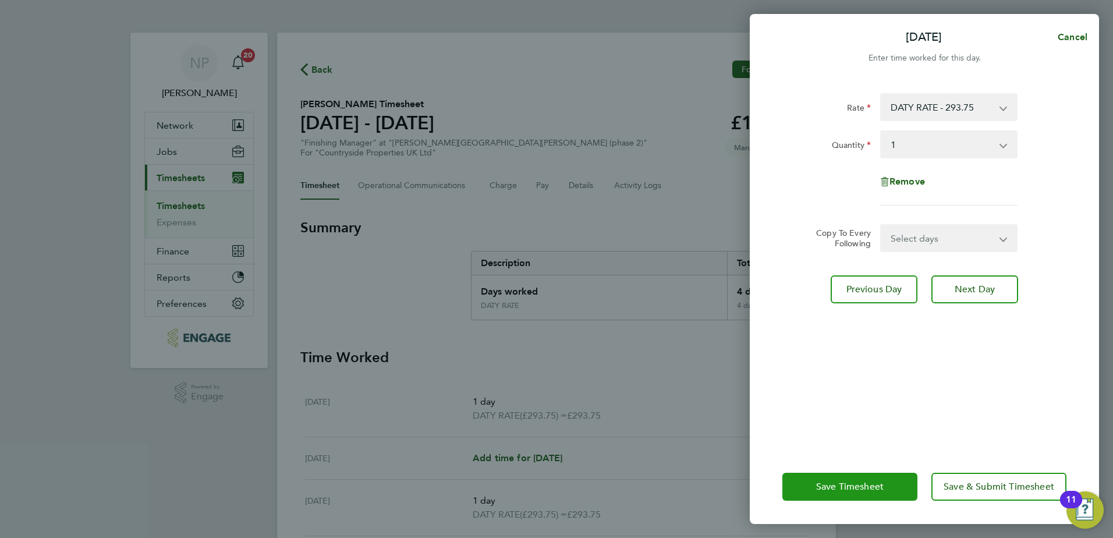
click at [865, 484] on span "Save Timesheet" at bounding box center [850, 487] width 68 height 12
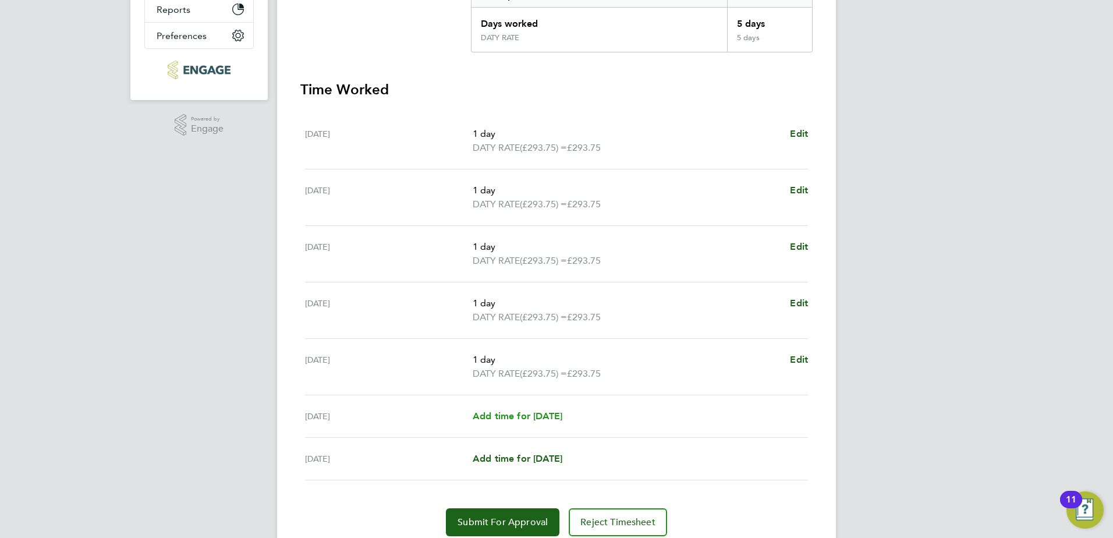
scroll to position [313, 0]
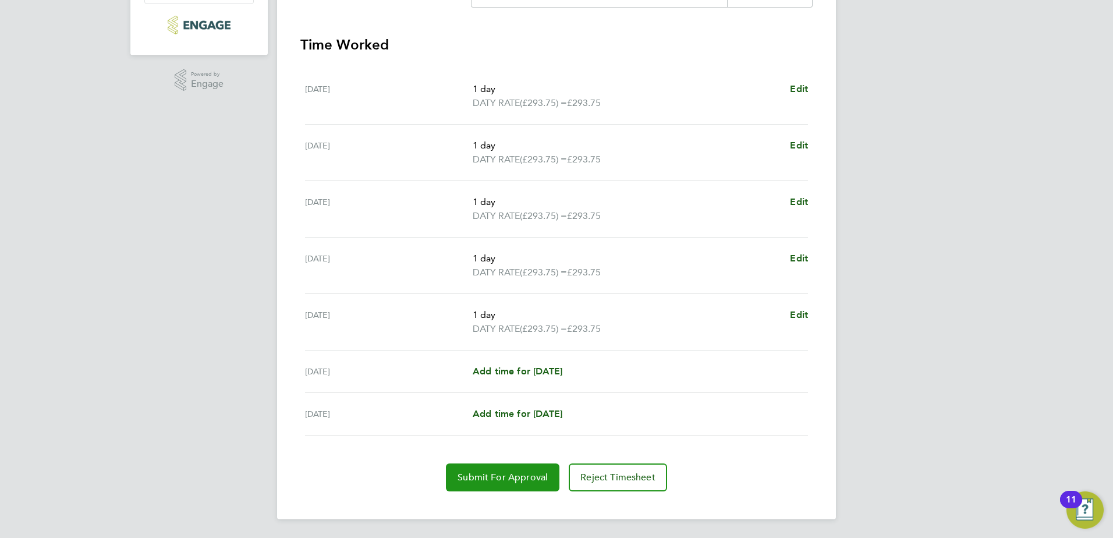
click at [491, 471] on button "Submit For Approval" at bounding box center [503, 478] width 114 height 28
